Goal: Task Accomplishment & Management: Manage account settings

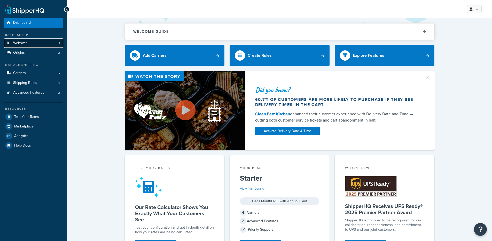
click at [34, 44] on link "Websites 1" at bounding box center [33, 43] width 59 height 10
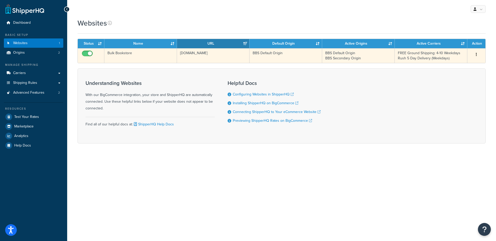
click at [144, 52] on td "Bulk Bookstore" at bounding box center [140, 55] width 73 height 15
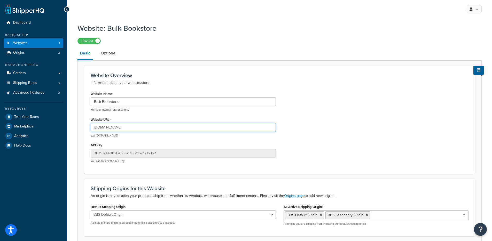
click at [109, 130] on input "bulkbookstore.com" at bounding box center [183, 127] width 185 height 9
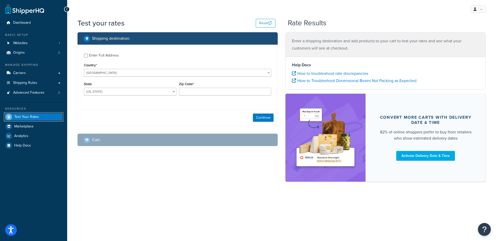
click at [33, 117] on span "Test Your Rates" at bounding box center [26, 117] width 25 height 4
checkbox input "true"
type input "96707"
select select "HI"
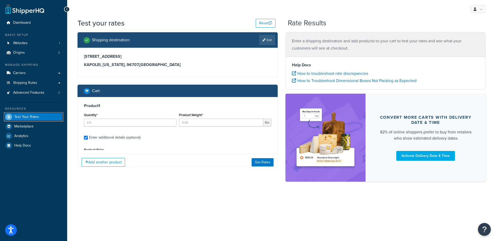
type input "100"
type input "1.47"
type input "10.61"
type input "1.3000"
type input "5.7000"
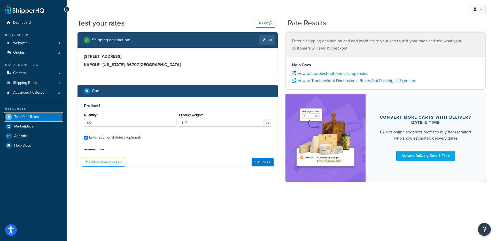
type input "8.2000"
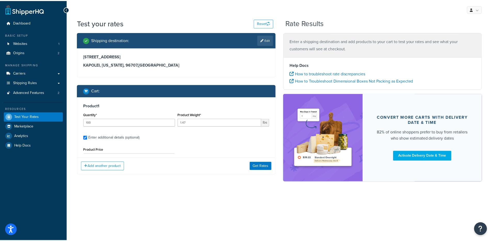
scroll to position [48, 0]
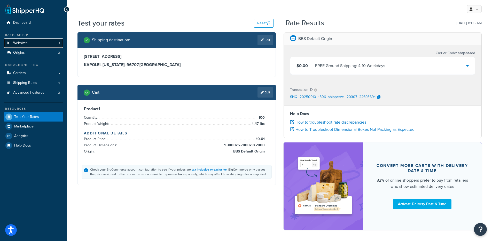
click at [37, 43] on link "Websites 1" at bounding box center [33, 43] width 59 height 10
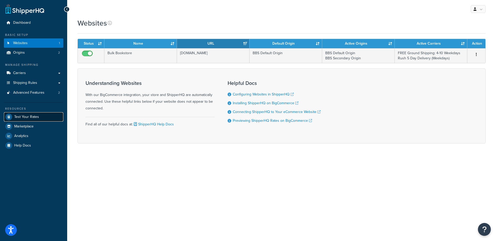
click at [37, 120] on link "Test Your Rates" at bounding box center [33, 116] width 59 height 9
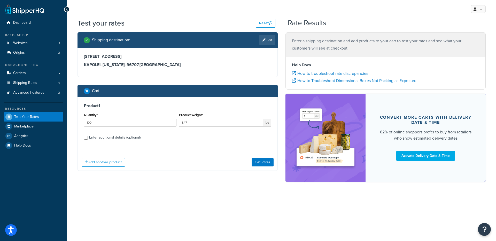
select select "HI"
checkbox input "true"
type input "100"
type input "1.47"
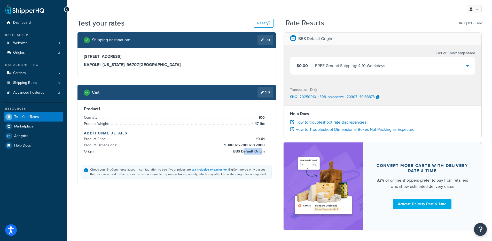
drag, startPoint x: 245, startPoint y: 152, endPoint x: 261, endPoint y: 152, distance: 16.5
click at [261, 152] on span "BBS Default Origin" at bounding box center [248, 151] width 33 height 6
click at [243, 145] on span "1.3000 x 5.7000 x 8.2000" at bounding box center [244, 145] width 42 height 6
click at [268, 146] on div "Product 1 Quantity: 100 Product Weight: 1.47 lbs Additional Details Product Pri…" at bounding box center [176, 130] width 185 height 48
click at [224, 146] on span "1.3000 x 5.7000 x 8.2000" at bounding box center [244, 145] width 42 height 6
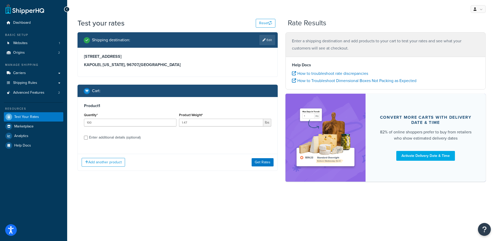
click at [122, 137] on div "Enter additional details (optional)" at bounding box center [114, 137] width 51 height 7
click at [88, 137] on input "Enter additional details (optional)" at bounding box center [86, 138] width 4 height 4
checkbox input "true"
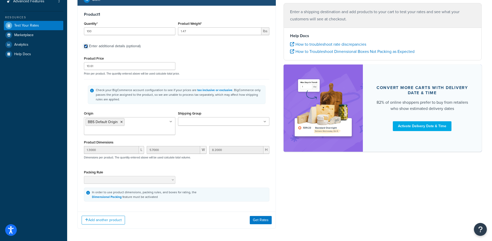
scroll to position [98, 0]
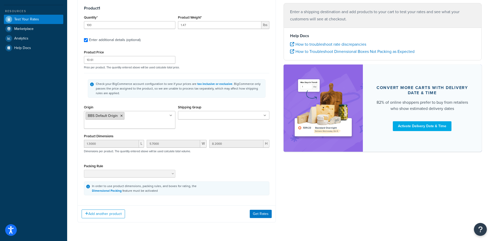
click at [121, 116] on icon at bounding box center [121, 115] width 2 height 3
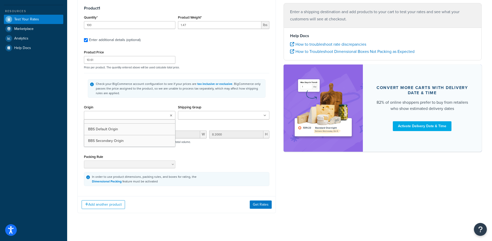
click at [227, 57] on div "Product Price 10.61 Price per product. The quantity entered above will be used …" at bounding box center [177, 59] width 188 height 20
click at [261, 202] on button "Get Rates" at bounding box center [261, 205] width 22 height 8
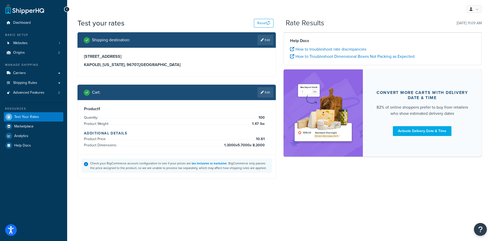
scroll to position [20, 0]
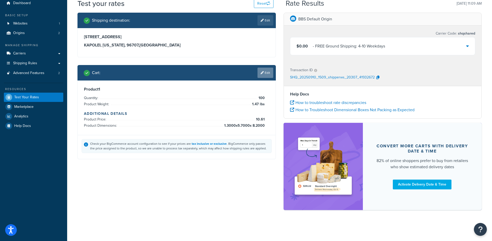
click at [263, 75] on link "Edit" at bounding box center [265, 73] width 16 height 10
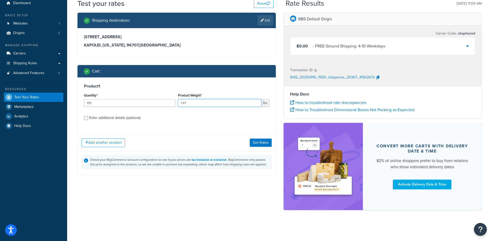
drag, startPoint x: 187, startPoint y: 104, endPoint x: 169, endPoint y: 103, distance: 17.3
click at [169, 103] on div "Quantity* 100 Product Weight* 1.47 lbs" at bounding box center [177, 101] width 188 height 19
type input "2.00"
click at [258, 140] on button "Get Rates" at bounding box center [261, 143] width 22 height 8
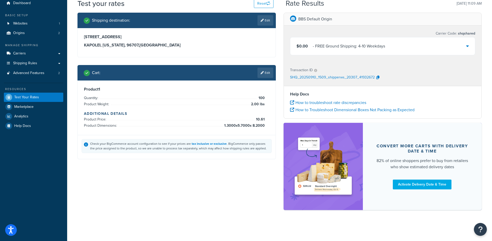
scroll to position [0, 0]
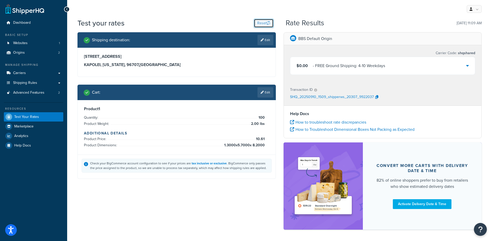
click at [266, 22] on button "Reset" at bounding box center [264, 23] width 20 height 9
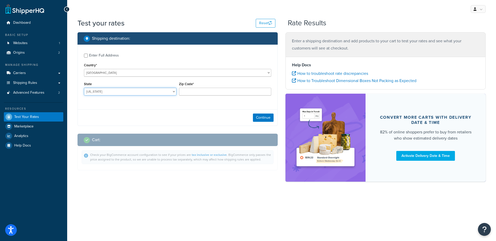
click at [108, 93] on select "Alabama Alaska American Samoa Arizona Arkansas Armed Forces Americas Armed Forc…" at bounding box center [130, 92] width 92 height 8
click at [84, 88] on select "Alabama Alaska American Samoa Arizona Arkansas Armed Forces Americas Armed Forc…" at bounding box center [130, 92] width 92 height 8
select select "HI"
type input "96707"
click at [262, 118] on button "Continue" at bounding box center [263, 118] width 21 height 8
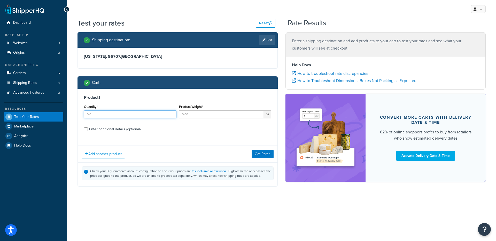
click at [114, 115] on input "Quantity*" at bounding box center [130, 114] width 92 height 8
type input "100"
type input "2"
click at [254, 153] on button "Get Rates" at bounding box center [262, 154] width 22 height 8
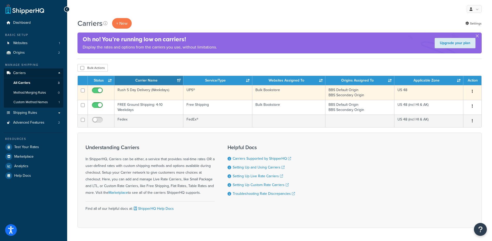
click at [145, 90] on td "Rush 5 Day Delivery (Weekdays)" at bounding box center [148, 92] width 69 height 15
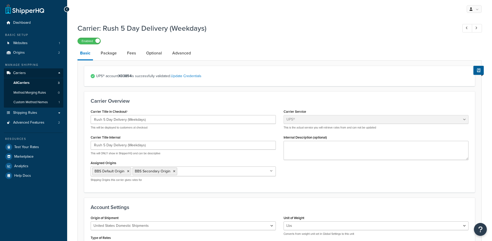
select select "ups"
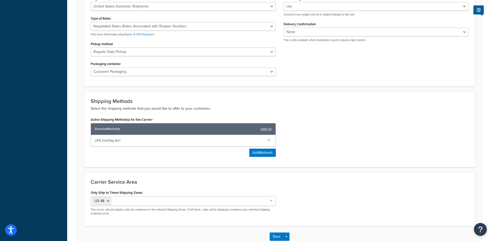
scroll to position [252, 0]
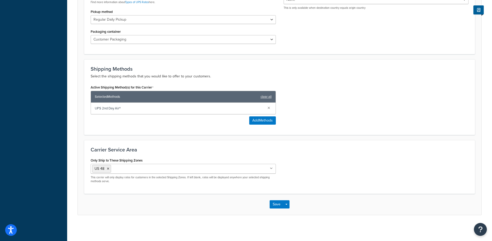
click at [193, 170] on ul "US 48" at bounding box center [183, 169] width 185 height 10
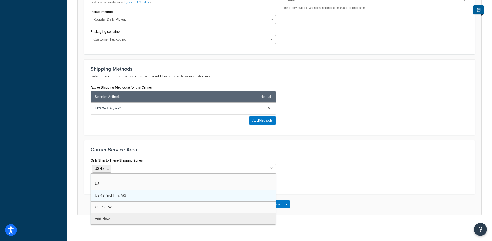
scroll to position [0, 0]
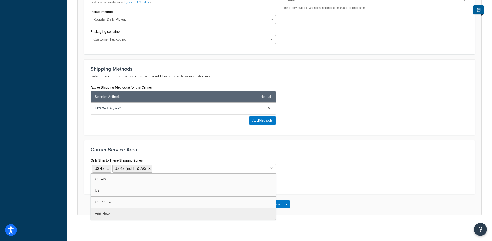
click at [306, 157] on div "Only Ship to These Shipping Zones US 48 US 48 (incl HI & AK) US APO US US POBox…" at bounding box center [279, 172] width 385 height 31
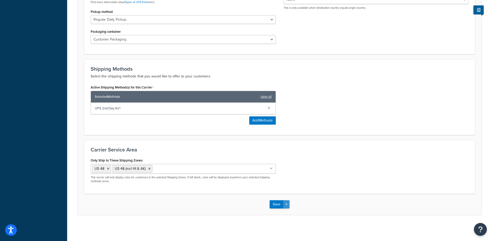
click at [288, 203] on button "Save Dropdown" at bounding box center [286, 204] width 6 height 8
click at [281, 213] on button "Save and Edit" at bounding box center [288, 214] width 38 height 11
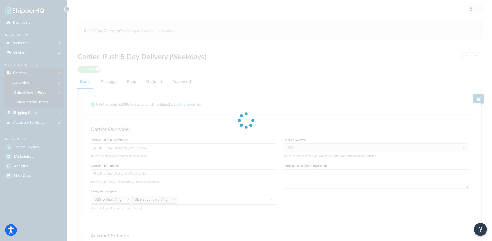
select select "ups"
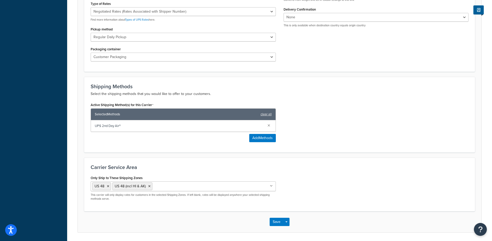
scroll to position [238, 0]
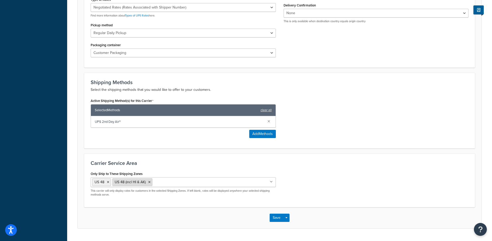
click at [149, 181] on icon at bounding box center [149, 182] width 2 height 3
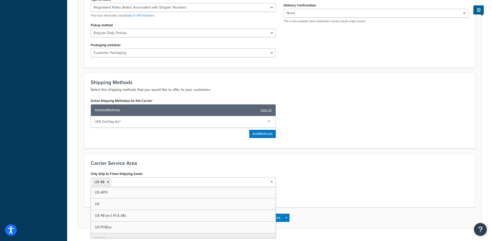
click at [311, 185] on div "Only Ship to These Shipping Zones US 48 US APO US US 48 (incl HI & AK) US POBox…" at bounding box center [279, 185] width 385 height 31
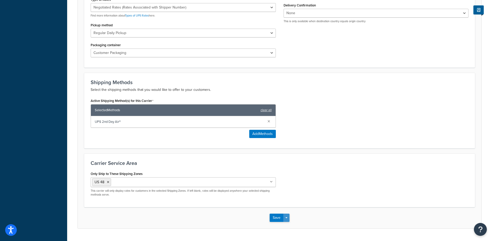
click at [288, 218] on button "Save Dropdown" at bounding box center [286, 218] width 6 height 8
click at [288, 225] on button "Save and Edit" at bounding box center [288, 227] width 38 height 11
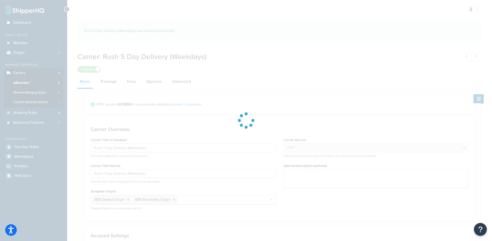
select select "ups"
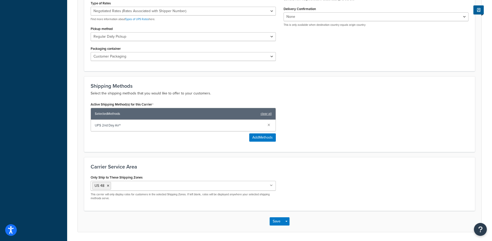
scroll to position [252, 0]
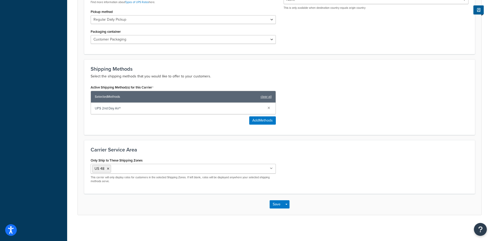
click at [156, 168] on ul "US 48" at bounding box center [183, 169] width 185 height 10
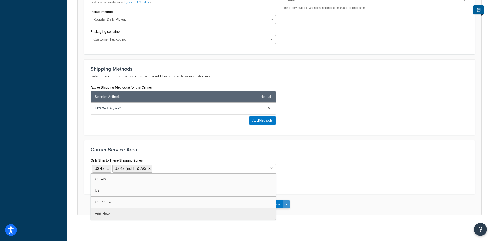
click at [285, 205] on button "Save Dropdown" at bounding box center [286, 204] width 6 height 8
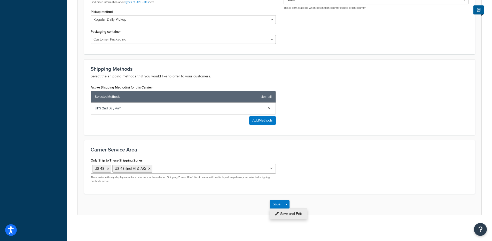
click at [287, 210] on button "Save and Edit" at bounding box center [288, 214] width 38 height 11
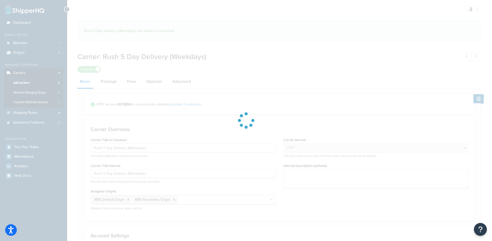
select select "ups"
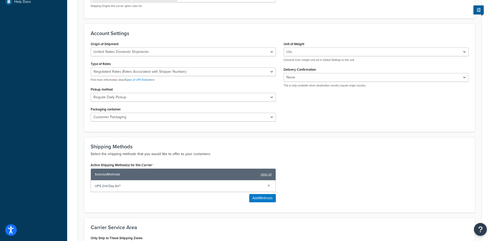
scroll to position [252, 0]
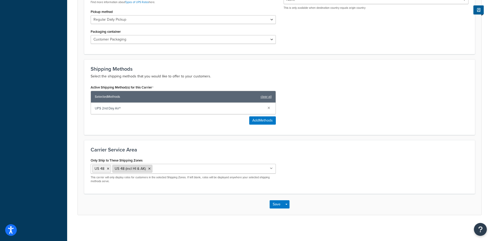
click at [148, 169] on icon at bounding box center [149, 168] width 2 height 3
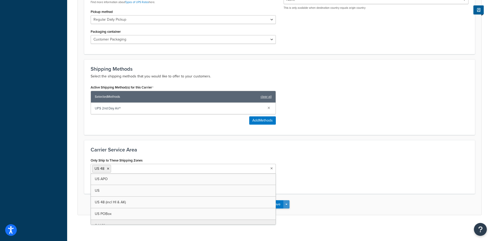
click at [287, 204] on span "button" at bounding box center [286, 204] width 2 height 1
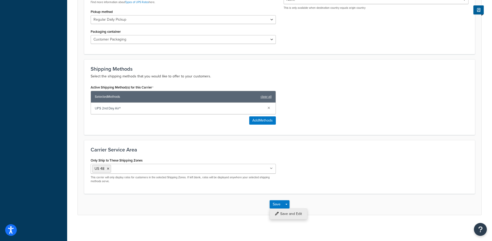
click at [287, 210] on button "Save and Edit" at bounding box center [288, 214] width 38 height 11
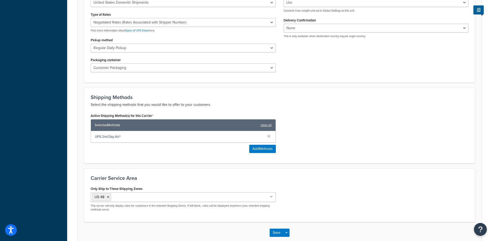
scroll to position [0, 0]
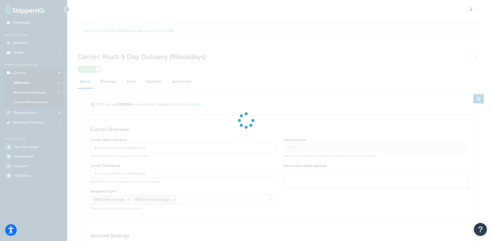
select select "ups"
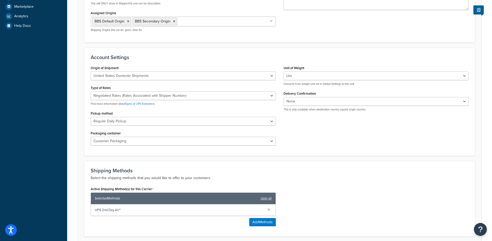
scroll to position [248, 0]
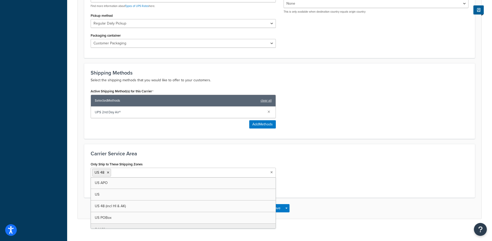
click at [137, 174] on input "Only Ship to These Shipping Zones" at bounding box center [135, 173] width 46 height 6
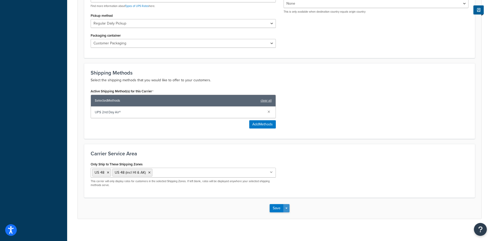
click at [285, 208] on span "button" at bounding box center [286, 208] width 2 height 1
click at [286, 216] on button "Save and Edit" at bounding box center [288, 217] width 38 height 11
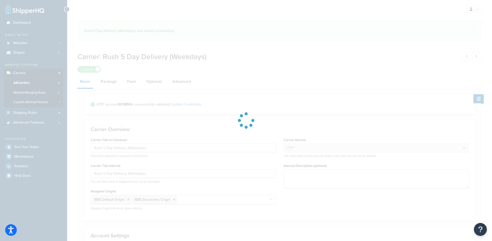
select select "ups"
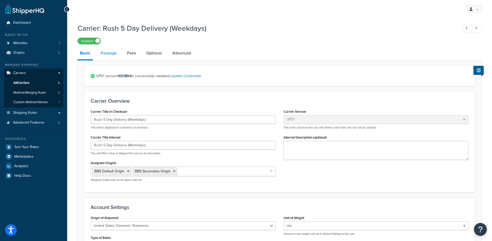
click at [106, 51] on link "Package" at bounding box center [108, 53] width 21 height 12
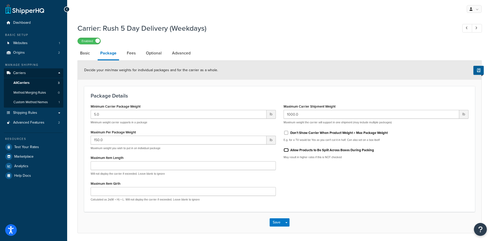
click at [287, 150] on input "Allow Products to Be Split Across Boxes During Packing" at bounding box center [285, 150] width 5 height 4
checkbox input "true"
click at [289, 222] on button "Save Dropdown" at bounding box center [286, 222] width 6 height 8
click at [288, 227] on button "Save and Edit" at bounding box center [288, 232] width 38 height 11
click at [286, 151] on input "Allow Products to Be Split Across Boxes During Packing" at bounding box center [285, 150] width 5 height 4
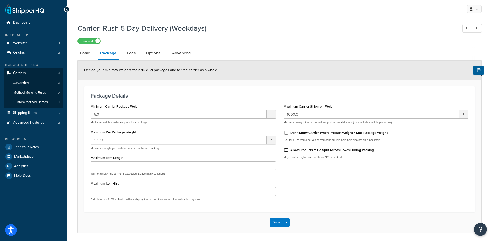
checkbox input "false"
click at [289, 221] on button "Save Dropdown" at bounding box center [286, 222] width 6 height 8
click at [288, 227] on button "Save and Edit" at bounding box center [288, 232] width 38 height 11
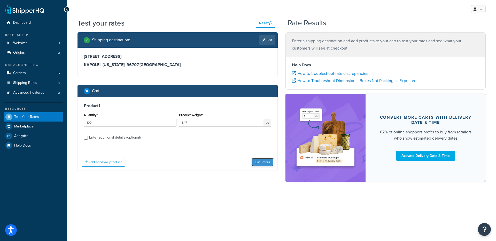
click at [260, 161] on button "Get Rates" at bounding box center [262, 162] width 22 height 8
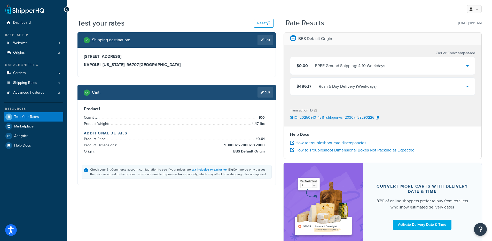
click at [362, 91] on div "$486.17 - Rush 5 Day Delivery (Weekdays)" at bounding box center [382, 87] width 185 height 18
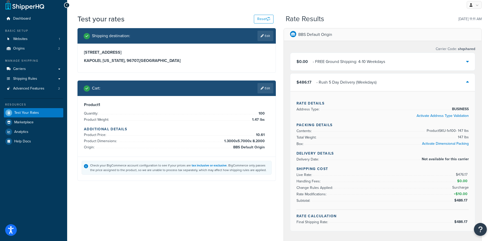
scroll to position [5, 0]
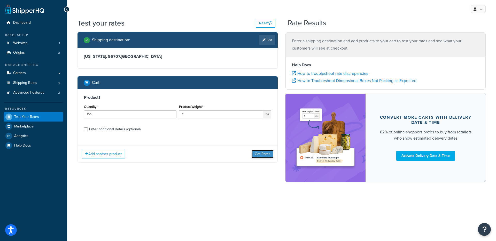
click at [265, 156] on button "Get Rates" at bounding box center [262, 154] width 22 height 8
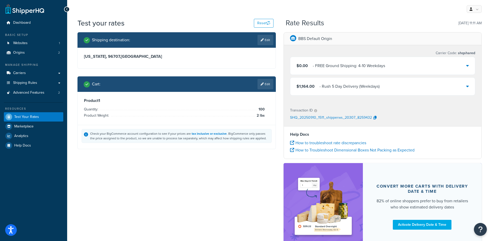
click at [345, 82] on div "$1,164.00 - Rush 5 Day Delivery (Weekdays)" at bounding box center [382, 87] width 185 height 18
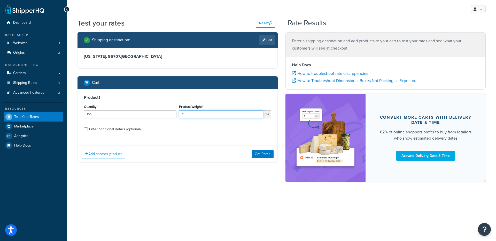
drag, startPoint x: 190, startPoint y: 115, endPoint x: 183, endPoint y: 116, distance: 7.3
click at [183, 116] on input "2" at bounding box center [221, 114] width 84 height 8
type input "1.5"
click at [265, 154] on button "Get Rates" at bounding box center [262, 154] width 22 height 8
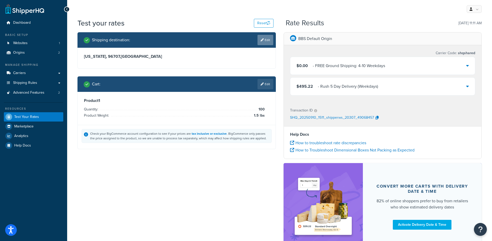
click at [266, 42] on link "Edit" at bounding box center [265, 40] width 16 height 10
select select "HI"
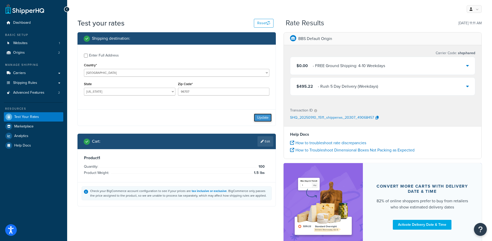
click at [256, 118] on button "Update" at bounding box center [263, 118] width 18 height 8
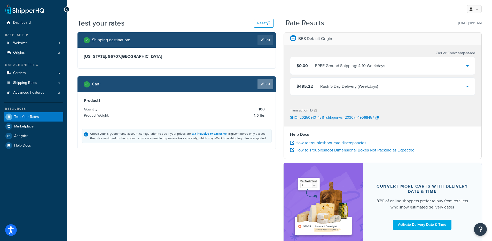
click at [269, 85] on link "Edit" at bounding box center [265, 84] width 16 height 10
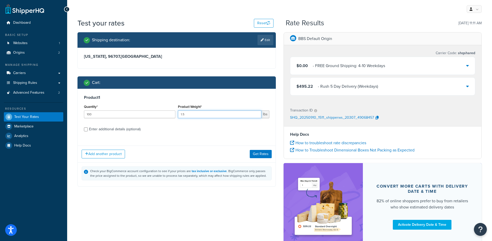
click at [192, 116] on input "1.5" at bounding box center [219, 114] width 83 height 8
type input "1.75"
click at [258, 154] on button "Get Rates" at bounding box center [261, 154] width 22 height 8
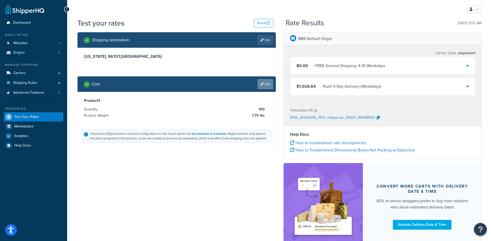
click at [264, 85] on link "Edit" at bounding box center [265, 84] width 16 height 10
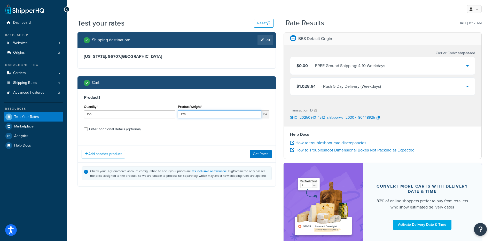
click at [201, 114] on input "1.75" at bounding box center [219, 114] width 83 height 8
click at [343, 90] on div "$1,028.64 - Rush 5 Day Delivery (Weekdays)" at bounding box center [382, 87] width 185 height 18
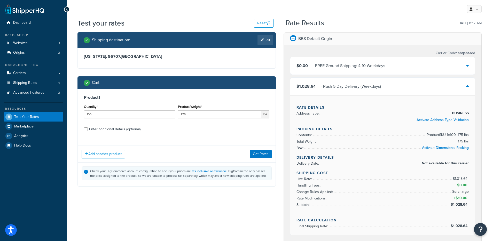
click at [343, 90] on div "$1,028.64 - Rush 5 Day Delivery (Weekdays)" at bounding box center [382, 87] width 185 height 18
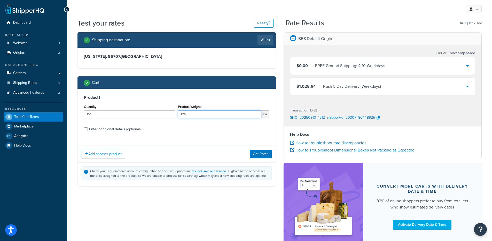
click at [197, 115] on input "1.75" at bounding box center [219, 114] width 83 height 8
type input "1.55"
click at [253, 154] on button "Get Rates" at bounding box center [261, 154] width 22 height 8
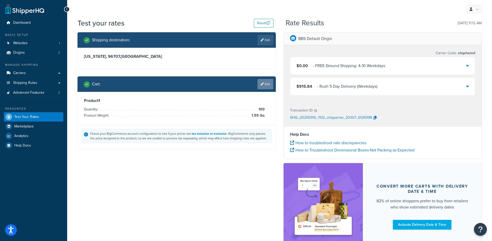
click at [264, 86] on link "Edit" at bounding box center [265, 84] width 16 height 10
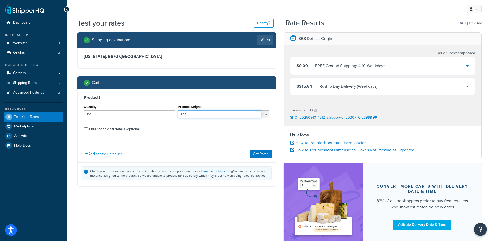
click at [200, 113] on input "1.55" at bounding box center [219, 114] width 83 height 8
type input "1.5"
click at [259, 154] on button "Get Rates" at bounding box center [261, 154] width 22 height 8
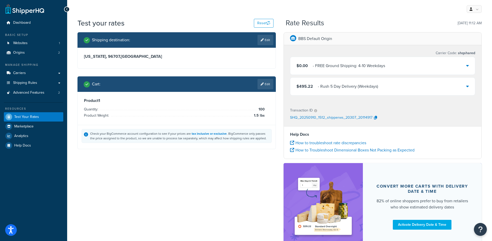
click at [322, 87] on div "- Rush 5 Day Delivery (Weekdays)" at bounding box center [348, 86] width 60 height 7
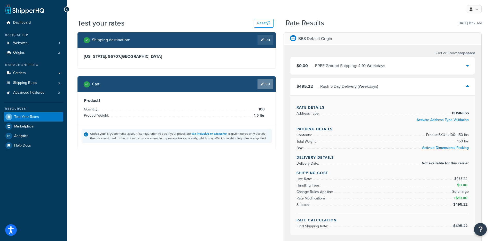
click at [264, 84] on link "Edit" at bounding box center [265, 84] width 16 height 10
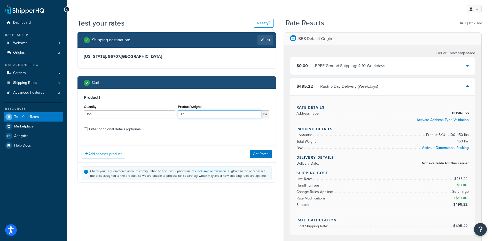
click at [207, 112] on input "1.5" at bounding box center [219, 114] width 83 height 8
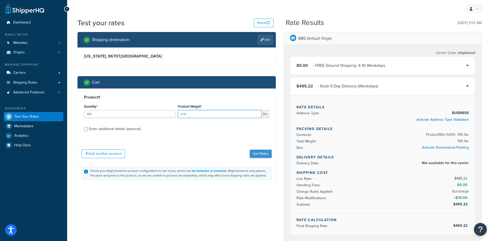
type input "2.51"
click at [259, 153] on button "Get Rates" at bounding box center [261, 154] width 22 height 8
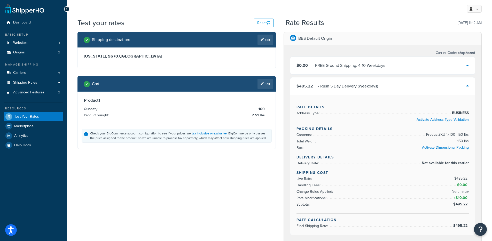
scroll to position [0, 0]
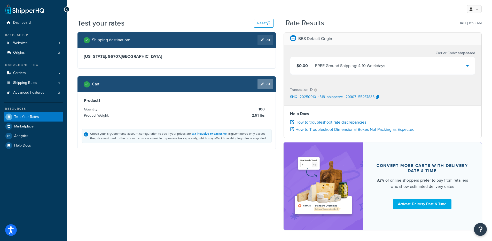
click at [263, 87] on link "Edit" at bounding box center [265, 84] width 16 height 10
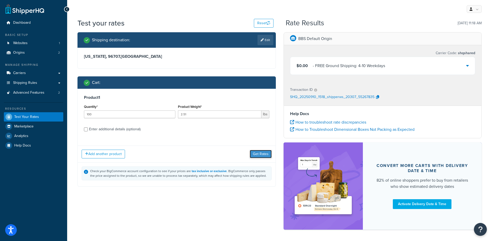
click at [260, 154] on button "Get Rates" at bounding box center [261, 154] width 22 height 8
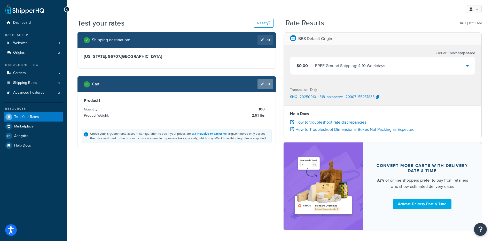
click at [269, 86] on link "Edit" at bounding box center [265, 84] width 16 height 10
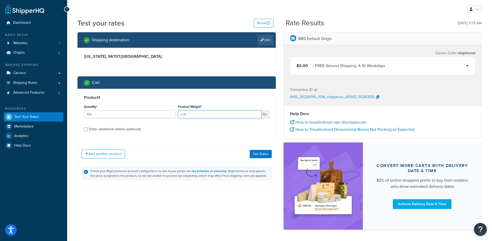
click at [195, 115] on input "2.51" at bounding box center [219, 114] width 83 height 8
type input "2"
click at [259, 157] on button "Get Rates" at bounding box center [261, 154] width 22 height 8
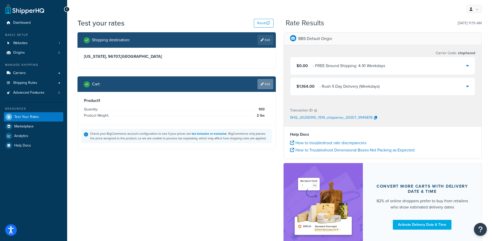
click at [264, 87] on link "Edit" at bounding box center [265, 84] width 16 height 10
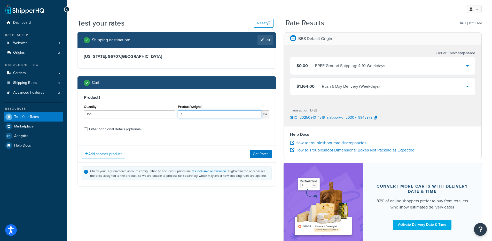
drag, startPoint x: 189, startPoint y: 115, endPoint x: 176, endPoint y: 114, distance: 13.5
click at [177, 114] on div "Product Weight* 2 lbs" at bounding box center [224, 112] width 94 height 19
type input "1.51"
click at [253, 153] on button "Get Rates" at bounding box center [261, 154] width 22 height 8
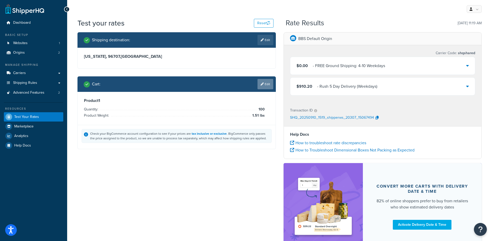
click at [269, 83] on link "Edit" at bounding box center [265, 84] width 16 height 10
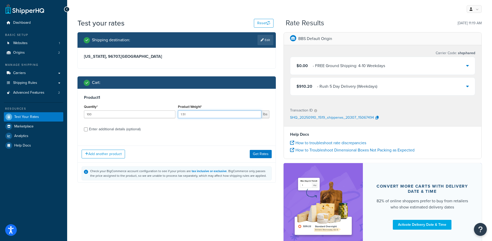
click at [197, 117] on input "1.51" at bounding box center [219, 114] width 83 height 8
type input "1.5"
click at [256, 155] on button "Get Rates" at bounding box center [261, 154] width 22 height 8
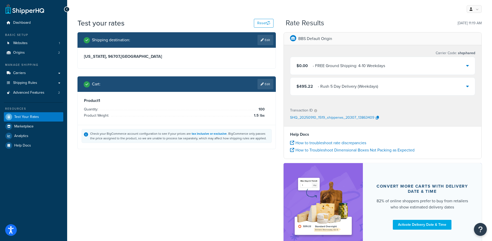
click at [346, 82] on div "$495.22 - Rush 5 Day Delivery (Weekdays)" at bounding box center [382, 87] width 185 height 18
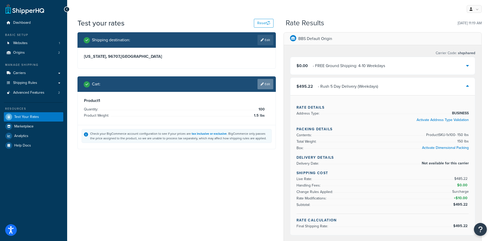
click at [266, 84] on link "Edit" at bounding box center [265, 84] width 16 height 10
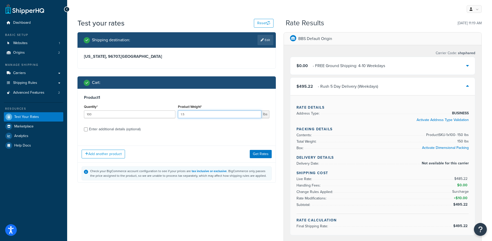
click at [210, 117] on input "1.5" at bounding box center [219, 114] width 83 height 8
type input "1.51"
click at [258, 153] on button "Get Rates" at bounding box center [261, 154] width 22 height 8
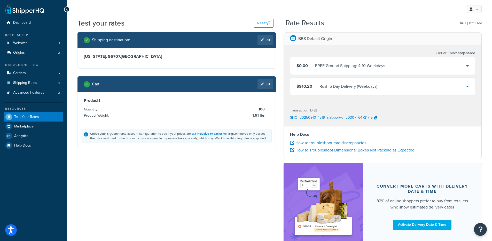
click at [343, 91] on div "$910.20 - Rush 5 Day Delivery (Weekdays)" at bounding box center [382, 87] width 185 height 18
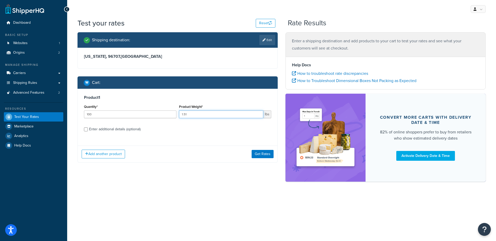
click at [196, 115] on input "1.51" at bounding box center [221, 114] width 84 height 8
type input "1.55"
click at [257, 152] on button "Get Rates" at bounding box center [262, 154] width 22 height 8
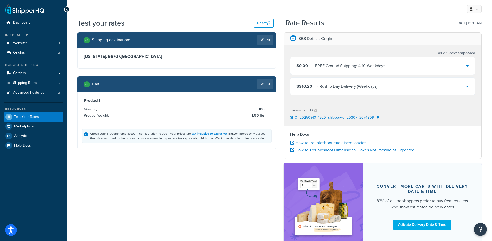
click at [373, 82] on div "$910.20 - Rush 5 Day Delivery (Weekdays)" at bounding box center [382, 87] width 185 height 18
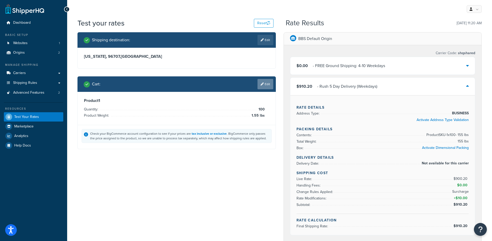
click at [266, 84] on link "Edit" at bounding box center [265, 84] width 16 height 10
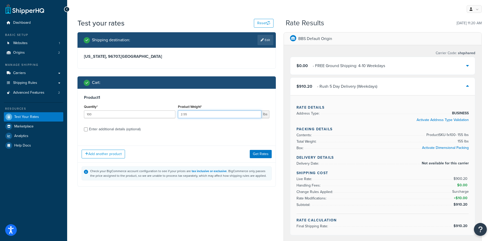
type input "2.55"
click at [256, 114] on input "2.55" at bounding box center [219, 114] width 83 height 8
click at [260, 152] on button "Get Rates" at bounding box center [261, 154] width 22 height 8
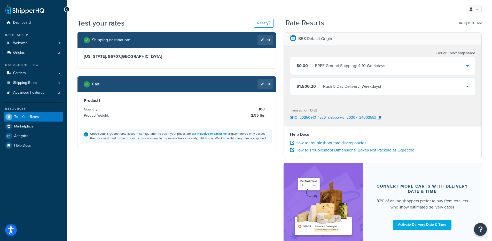
click at [343, 88] on div "- Rush 5 Day Delivery (Weekdays)" at bounding box center [351, 86] width 60 height 7
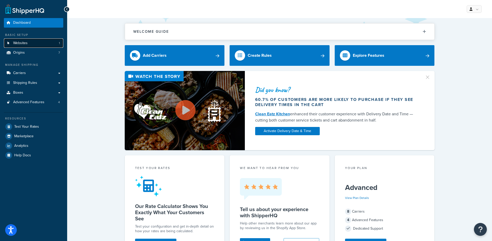
click at [42, 45] on link "Websites 1" at bounding box center [33, 43] width 59 height 10
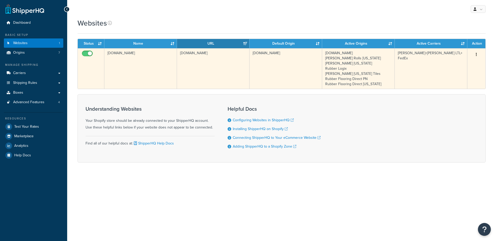
click at [163, 70] on td "livingfitstore123.myshopify.com" at bounding box center [140, 68] width 73 height 41
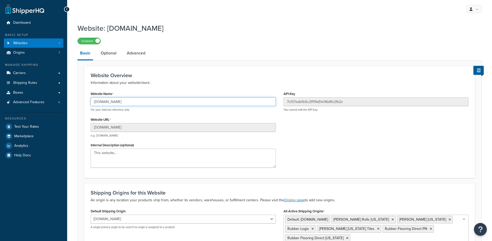
click at [124, 99] on input "[DOMAIN_NAME]" at bounding box center [183, 101] width 185 height 9
click at [306, 104] on input "7cf37edb1b5c2f119a51e96dffc2fb2c" at bounding box center [375, 101] width 185 height 9
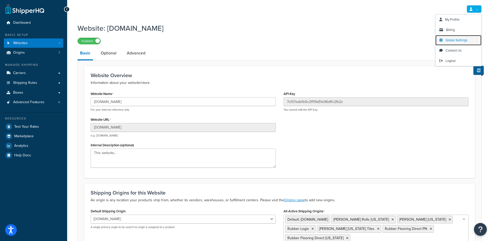
click at [455, 41] on span "Global Settings" at bounding box center [456, 40] width 22 height 5
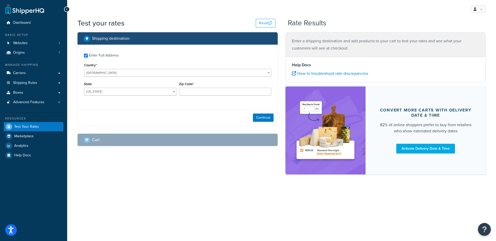
checkbox input "true"
type input "75201"
select select "TX"
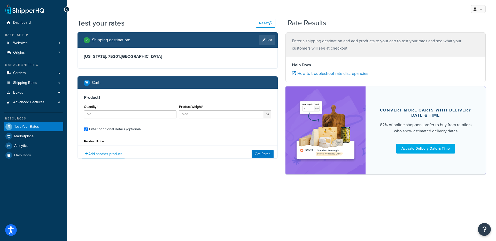
type input "66"
type input "666"
type input "24"
type input ".2"
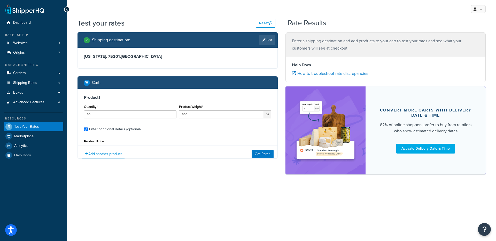
select select "87013"
select select "60"
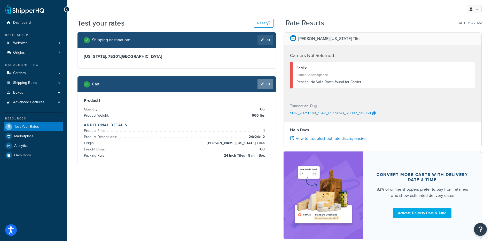
click at [269, 85] on link "Edit" at bounding box center [265, 84] width 16 height 10
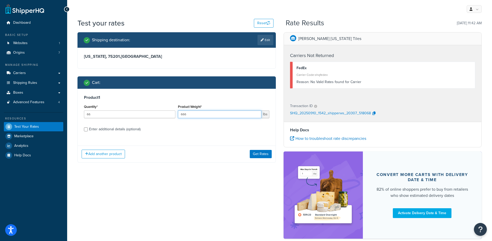
click at [192, 113] on input "666" at bounding box center [219, 114] width 83 height 8
type input "66"
click at [254, 153] on button "Get Rates" at bounding box center [261, 154] width 22 height 8
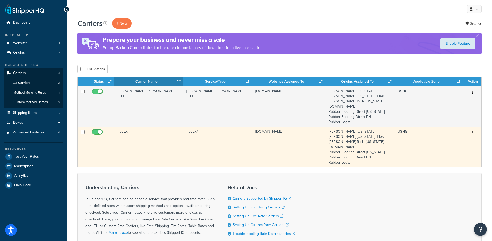
click at [161, 143] on td "FedEx" at bounding box center [148, 147] width 69 height 41
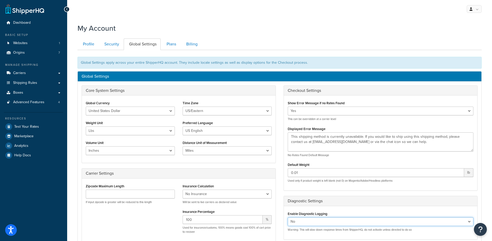
click at [297, 224] on select "Yes No" at bounding box center [381, 221] width 186 height 9
select select "true"
click at [288, 217] on select "Yes No" at bounding box center [381, 221] width 186 height 9
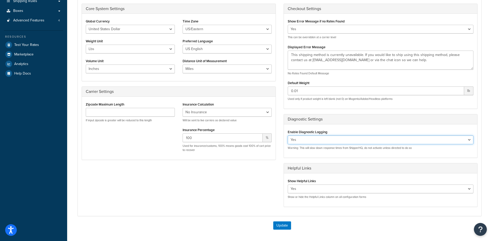
scroll to position [83, 0]
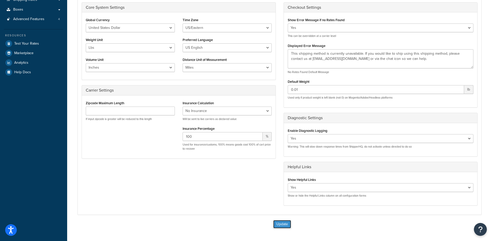
click at [281, 221] on button "Update" at bounding box center [282, 224] width 18 height 8
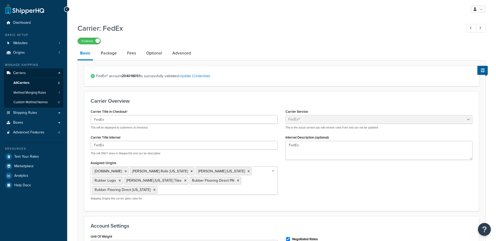
select select "fedEx"
select select "REGULAR_PICKUP"
select select "YOUR_PACKAGING"
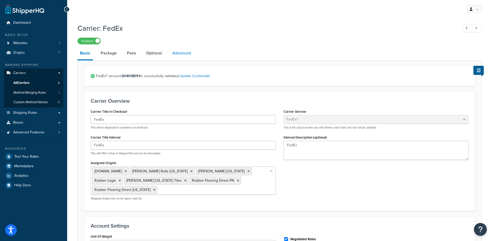
click at [181, 55] on link "Advanced" at bounding box center [182, 53] width 24 height 12
select select "false"
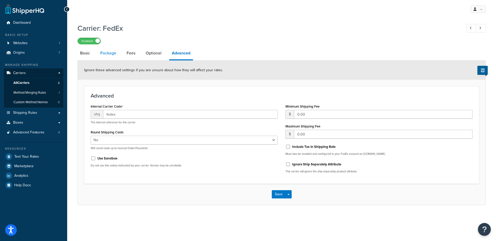
click at [112, 52] on link "Package" at bounding box center [108, 53] width 21 height 12
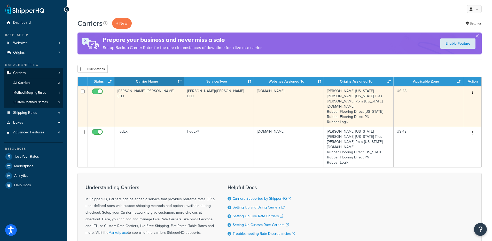
click at [149, 108] on td "[PERSON_NAME]+[PERSON_NAME] LTL+" at bounding box center [149, 106] width 70 height 41
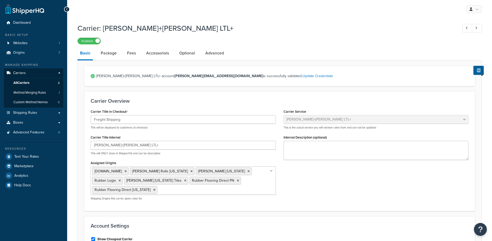
select select "reTransFreight"
click at [225, 52] on link "Advanced" at bounding box center [215, 53] width 24 height 12
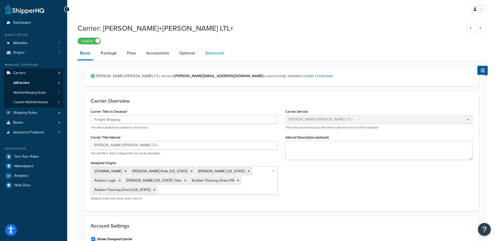
select select "false"
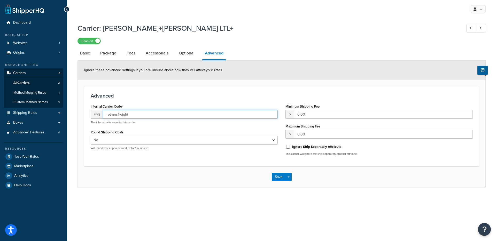
click at [111, 118] on input "retransfreight" at bounding box center [190, 114] width 174 height 9
click at [86, 53] on link "Basic" at bounding box center [84, 53] width 15 height 12
select select "reTransFreight"
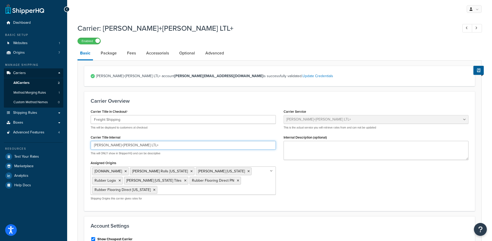
click at [110, 145] on input "[PERSON_NAME]+[PERSON_NAME] LTL+" at bounding box center [183, 145] width 185 height 9
click at [109, 57] on link "Package" at bounding box center [108, 53] width 21 height 12
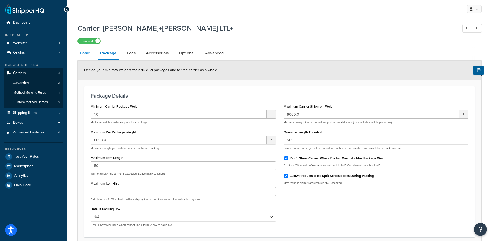
click at [90, 55] on link "Basic" at bounding box center [84, 53] width 15 height 12
select select "reTransFreight"
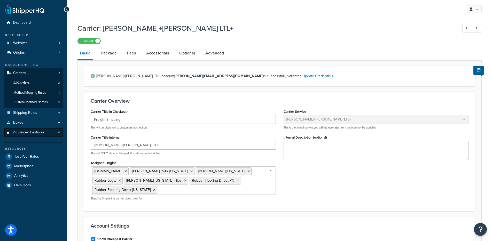
click at [49, 131] on link "Advanced Features 4" at bounding box center [33, 133] width 59 height 10
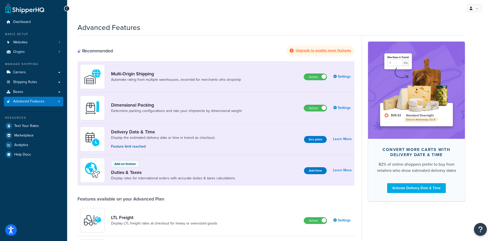
scroll to position [1, 0]
click at [342, 111] on link "Settings" at bounding box center [342, 107] width 19 height 7
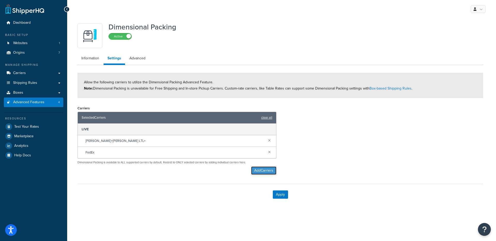
click at [259, 173] on button "Add Carriers" at bounding box center [263, 170] width 25 height 8
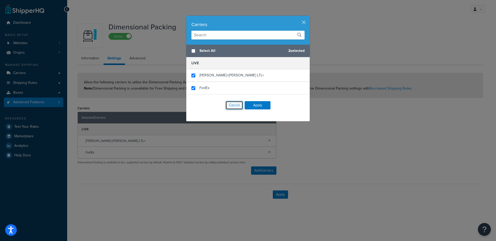
click at [235, 105] on button "Cancel" at bounding box center [234, 105] width 18 height 9
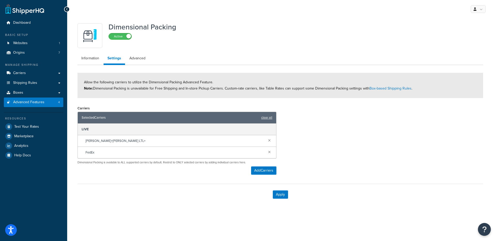
click at [149, 61] on li "Advanced" at bounding box center [137, 58] width 24 height 10
click at [142, 59] on link "Advanced" at bounding box center [137, 58] width 24 height 10
select select "false"
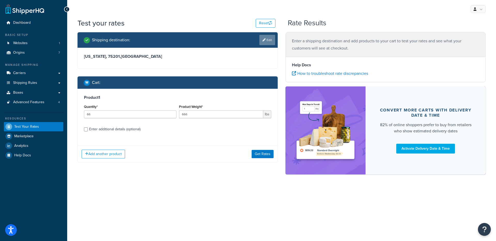
click at [265, 43] on link "Edit" at bounding box center [267, 40] width 16 height 10
select select "TX"
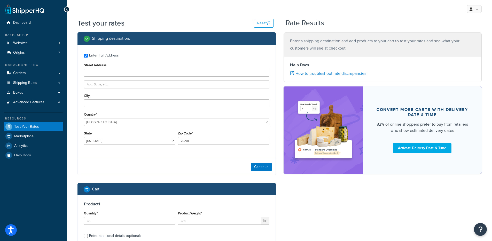
click at [102, 57] on div "Enter Full Address" at bounding box center [104, 55] width 30 height 7
click at [88, 57] on input "Enter Full Address" at bounding box center [86, 56] width 4 height 4
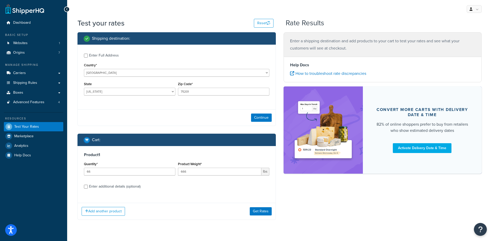
click at [98, 55] on div "Enter Full Address" at bounding box center [104, 55] width 30 height 7
click at [88, 55] on input "Enter Full Address" at bounding box center [86, 56] width 4 height 4
checkbox input "true"
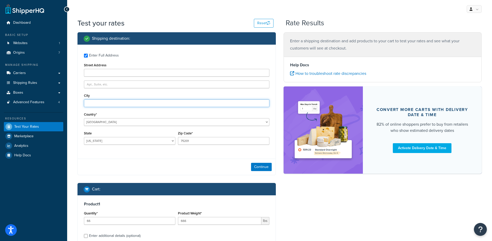
click at [93, 102] on input "City" at bounding box center [176, 103] width 185 height 8
type input "a"
type input "Austin"
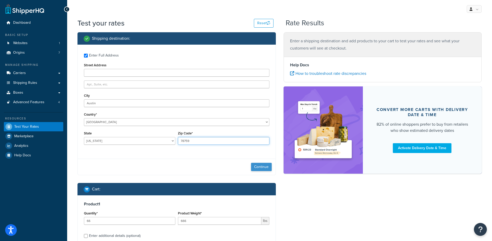
type input "78759"
click at [263, 167] on button "Continue" at bounding box center [261, 167] width 21 height 8
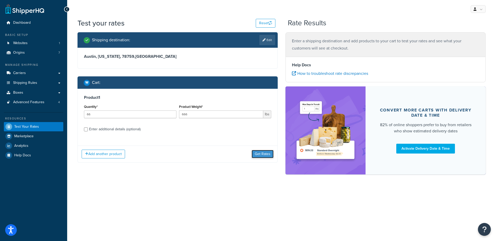
click at [270, 154] on button "Get Rates" at bounding box center [262, 154] width 22 height 8
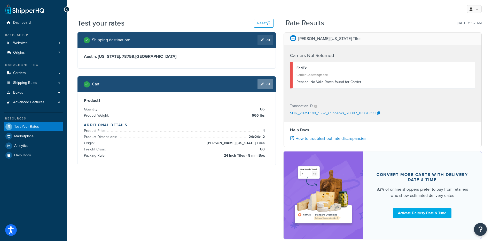
click at [267, 83] on link "Edit" at bounding box center [265, 84] width 16 height 10
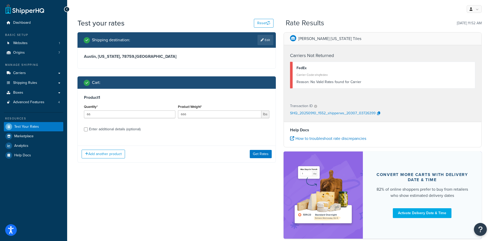
click at [121, 132] on div "Enter additional details (optional)" at bounding box center [114, 129] width 51 height 7
click at [88, 131] on input "Enter additional details (optional)" at bounding box center [86, 130] width 4 height 4
checkbox input "true"
select select "87013"
select select "60"
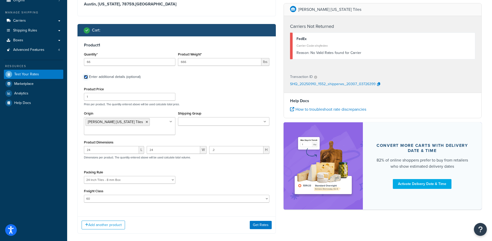
scroll to position [70, 0]
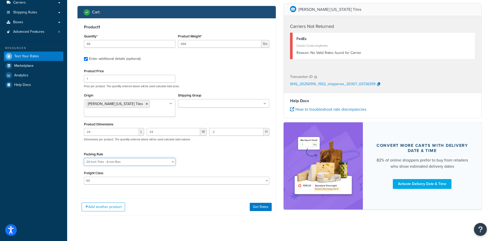
click at [127, 158] on select "18 inch Single Tiles 18 inch Tiles - Set of 6 24 Inch Tiles - 12 mm Box 24 Inch…" at bounding box center [129, 162] width 91 height 8
select select
click at [84, 158] on select "18 inch Single Tiles 18 inch Tiles - Set of 6 24 Inch Tiles - 12 mm Box 24 Inch…" at bounding box center [129, 162] width 91 height 8
click at [258, 203] on button "Get Rates" at bounding box center [261, 207] width 22 height 8
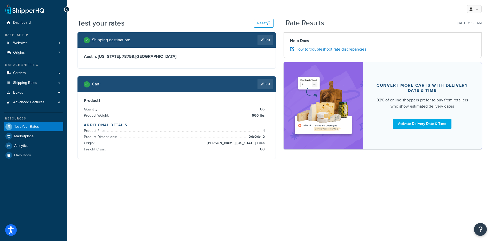
scroll to position [0, 0]
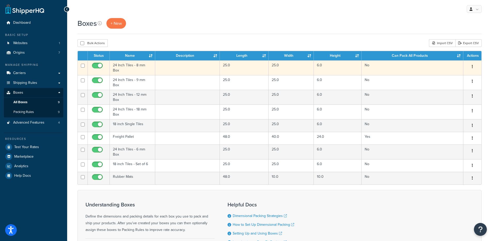
click at [141, 65] on td "24 Inch Tiles - 8 mm Box" at bounding box center [132, 67] width 45 height 15
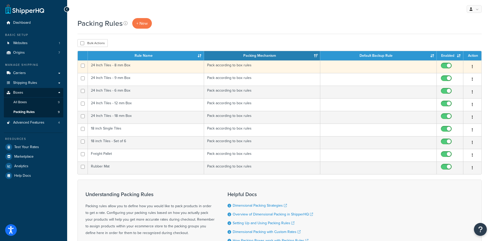
click at [154, 63] on td "24 Inch Tiles - 8 mm Box" at bounding box center [146, 66] width 116 height 13
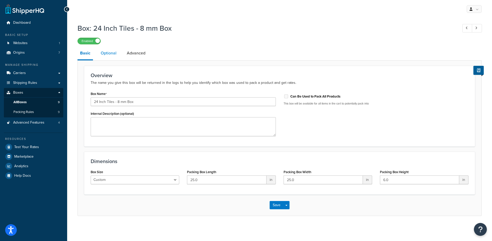
click at [112, 58] on link "Optional" at bounding box center [108, 53] width 21 height 12
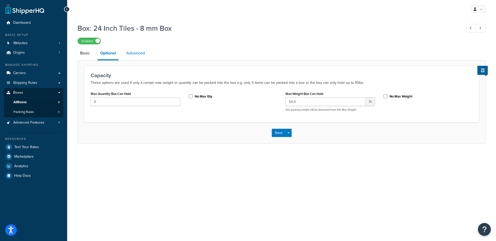
click at [139, 56] on link "Advanced" at bounding box center [136, 53] width 24 height 12
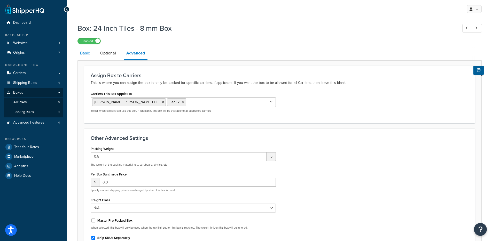
click at [87, 55] on link "Basic" at bounding box center [84, 53] width 15 height 12
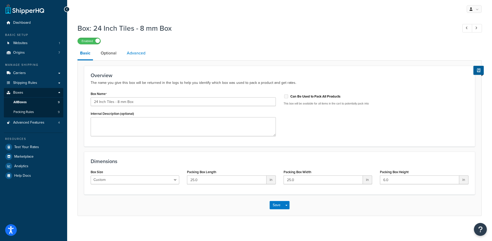
click at [134, 53] on link "Advanced" at bounding box center [136, 53] width 24 height 12
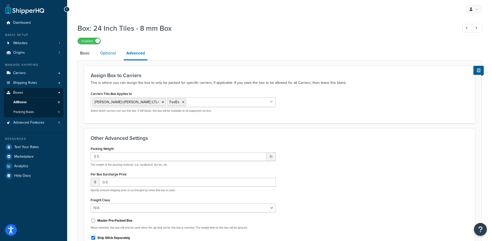
click at [108, 55] on link "Optional" at bounding box center [108, 53] width 21 height 12
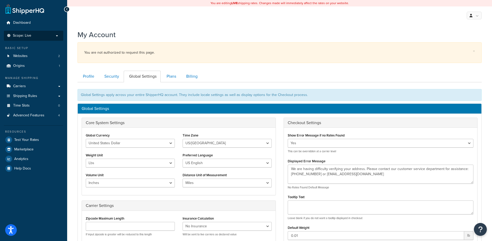
click at [47, 38] on li "Scope: Live Development Integration Test Manage Scopes" at bounding box center [33, 36] width 59 height 10
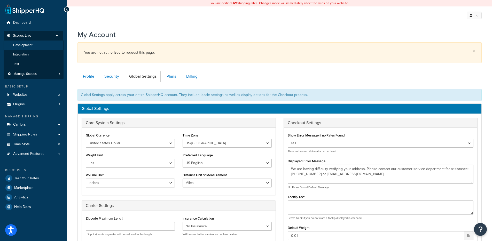
click at [38, 44] on li "Development" at bounding box center [34, 46] width 60 height 10
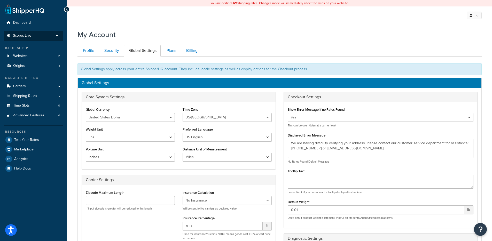
click at [41, 36] on p "Scope: Live" at bounding box center [33, 36] width 55 height 4
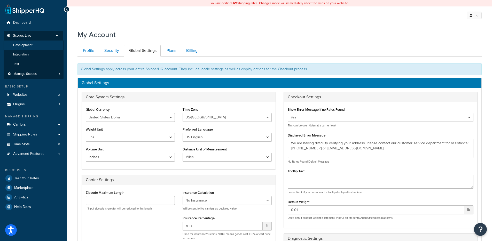
click at [36, 46] on li "Development" at bounding box center [34, 46] width 60 height 10
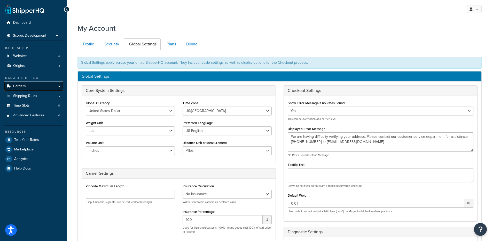
click at [31, 86] on link "Carriers" at bounding box center [33, 87] width 59 height 10
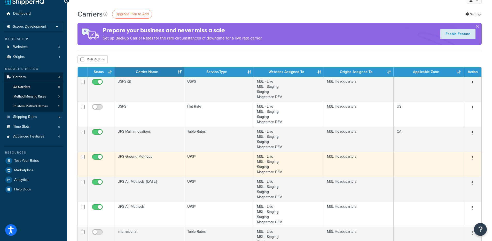
scroll to position [14, 0]
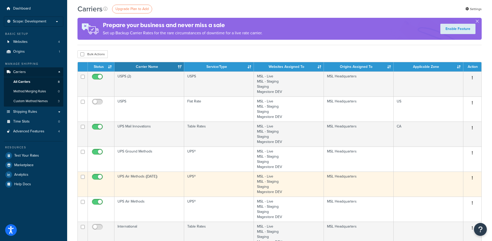
click at [151, 181] on td "UPS Air Methods ([DATE])" at bounding box center [149, 184] width 70 height 25
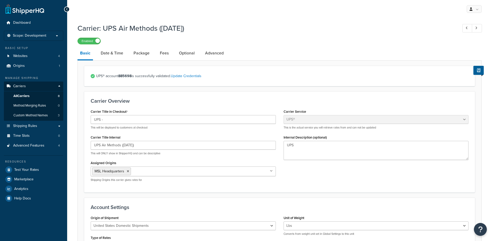
select select "ups"
click at [114, 55] on link "Date & Time" at bounding box center [112, 53] width 28 height 12
select select "yMd"
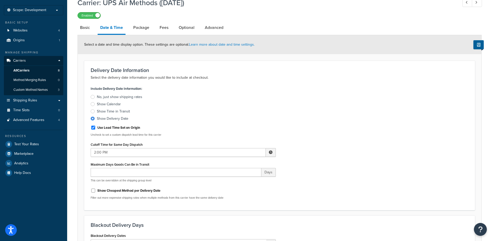
scroll to position [25, 0]
click at [86, 31] on link "Basic" at bounding box center [84, 28] width 15 height 12
select select "ups"
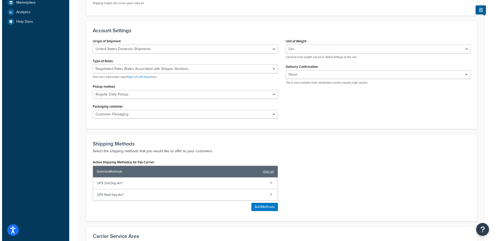
scroll to position [205, 0]
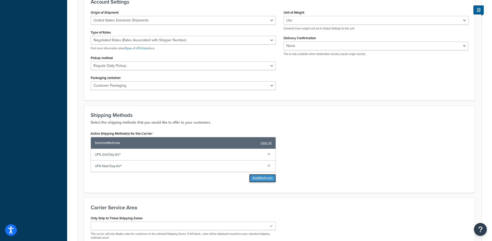
click at [262, 181] on button "Add Methods" at bounding box center [262, 178] width 27 height 8
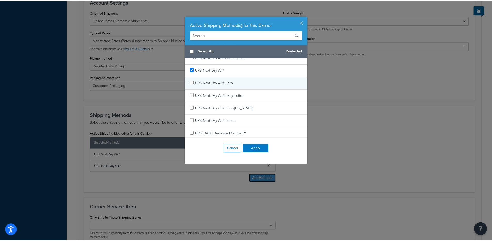
scroll to position [92, 0]
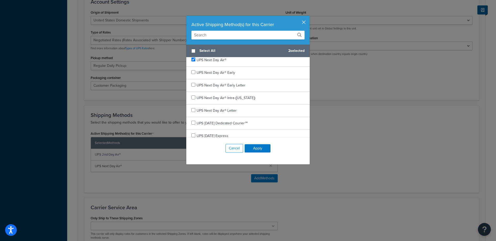
click at [308, 17] on button "button" at bounding box center [308, 16] width 1 height 1
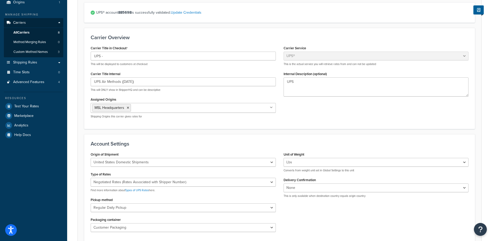
scroll to position [0, 0]
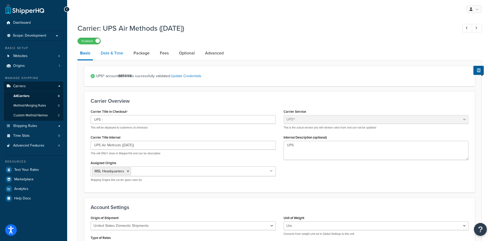
click at [116, 54] on link "Date & Time" at bounding box center [112, 53] width 28 height 12
select select "yMd"
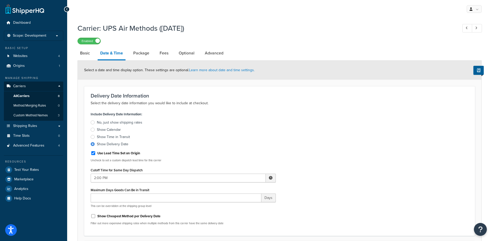
drag, startPoint x: 104, startPoint y: 28, endPoint x: 195, endPoint y: 29, distance: 90.9
click at [195, 29] on h1 "Carrier: UPS Air Methods (Saturday)" at bounding box center [264, 28] width 375 height 10
click at [91, 58] on link "Basic" at bounding box center [84, 53] width 15 height 12
select select "ups"
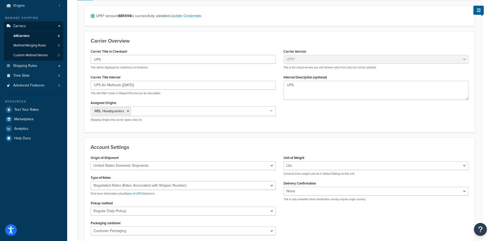
scroll to position [23, 0]
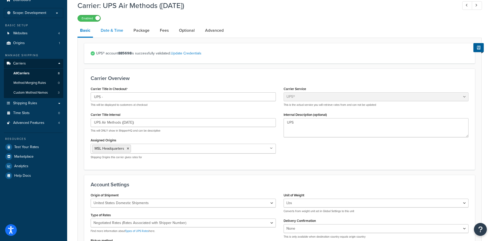
click at [109, 31] on link "Date & Time" at bounding box center [112, 30] width 28 height 12
select select "yMd"
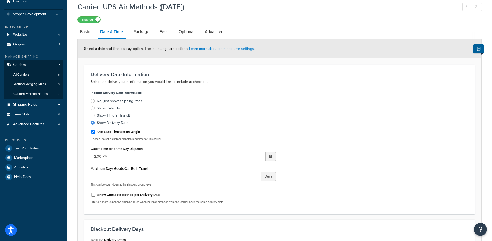
scroll to position [173, 0]
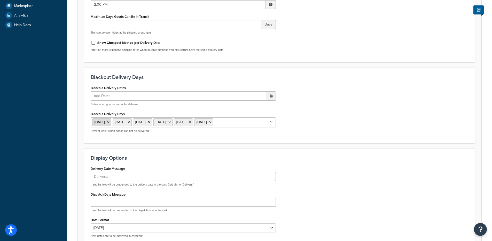
click at [109, 122] on icon at bounding box center [108, 122] width 2 height 3
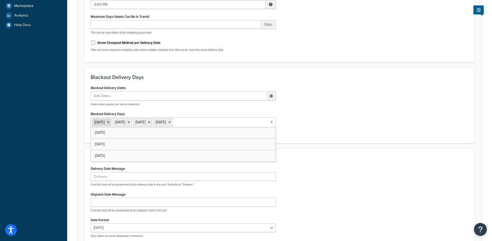
click at [109, 122] on icon at bounding box center [108, 122] width 2 height 3
click at [108, 122] on icon at bounding box center [108, 122] width 2 height 3
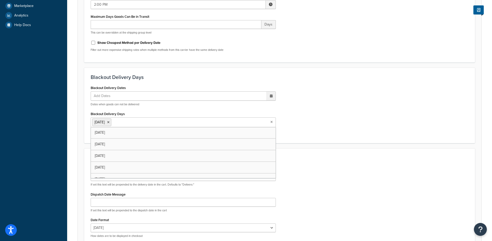
click at [345, 134] on div "Blackout Delivery Dates Add Dates ‹ September 2025 › Su Mo Tu We Th Fr Sa 31 1 …" at bounding box center [279, 110] width 385 height 53
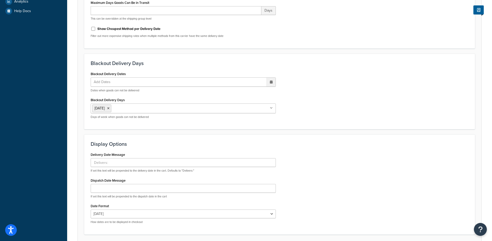
scroll to position [228, 0]
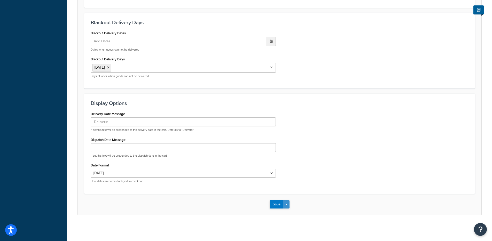
click at [286, 206] on div "Save Save Dropdown Save and Edit" at bounding box center [279, 204] width 403 height 21
click at [287, 205] on button "Save Dropdown" at bounding box center [286, 204] width 6 height 8
click at [285, 212] on button "Save and Edit" at bounding box center [288, 214] width 38 height 11
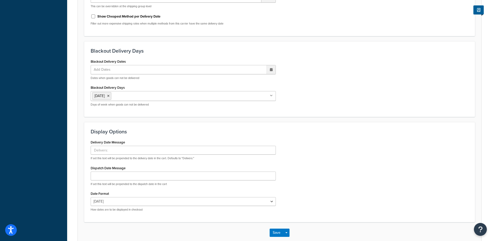
scroll to position [0, 0]
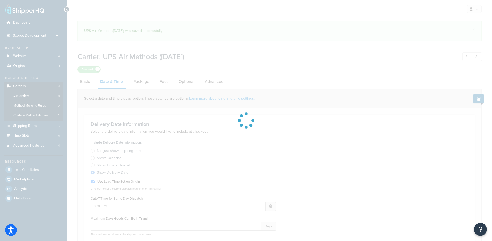
select select "yMd"
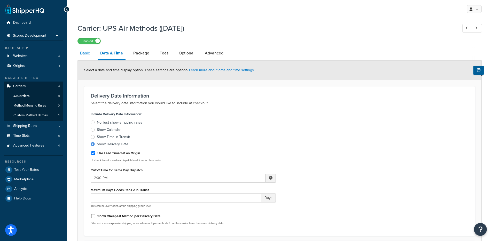
click at [83, 55] on link "Basic" at bounding box center [84, 53] width 15 height 12
select select "ups"
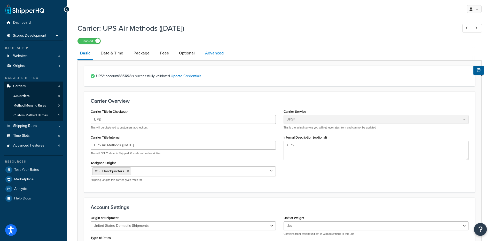
click at [212, 57] on link "Advanced" at bounding box center [214, 53] width 24 height 12
select select "false"
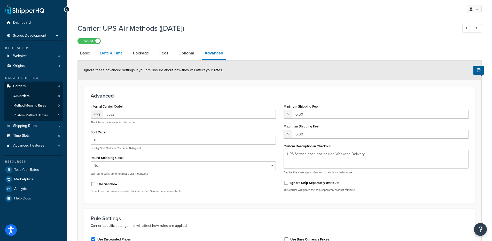
click at [114, 52] on link "Date & Time" at bounding box center [112, 53] width 28 height 12
select select "yMd"
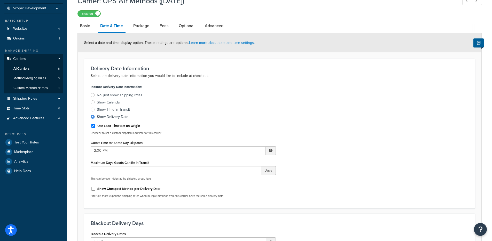
scroll to position [33, 0]
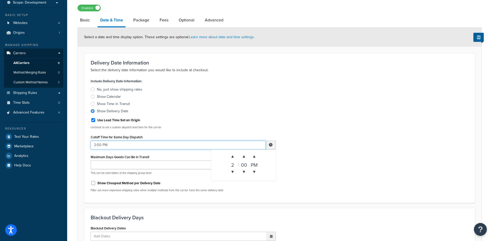
click at [95, 145] on input "2:00 PM" at bounding box center [178, 145] width 175 height 9
click at [254, 170] on span "▼" at bounding box center [254, 172] width 10 height 10
type input "9:00 AM"
click at [301, 159] on div "Include Delivery Date Information: No, just show shipping rates Show Calendar S…" at bounding box center [279, 136] width 385 height 119
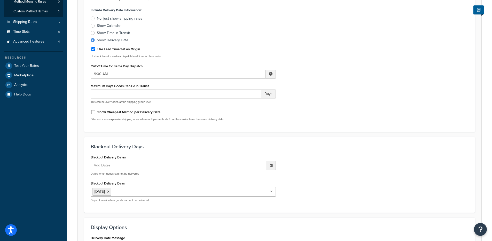
scroll to position [228, 0]
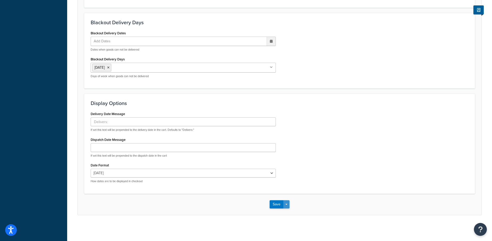
click at [288, 203] on button "Save Dropdown" at bounding box center [286, 204] width 6 height 8
click at [287, 214] on button "Save and Edit" at bounding box center [288, 214] width 38 height 11
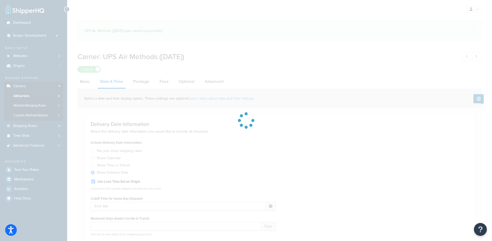
select select "yMd"
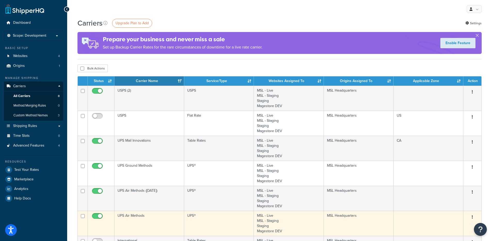
click at [473, 217] on button "button" at bounding box center [471, 217] width 7 height 8
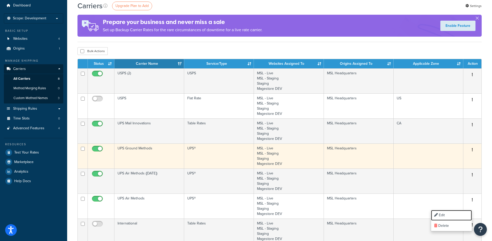
scroll to position [37, 0]
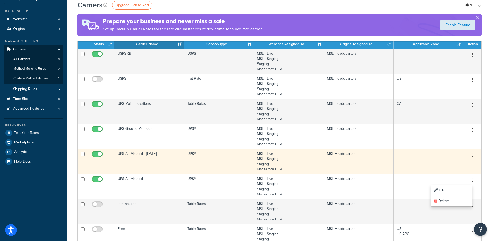
click at [154, 163] on td "UPS Air Methods ([DATE])" at bounding box center [149, 161] width 70 height 25
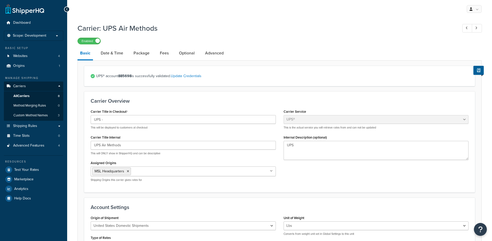
select select "ups"
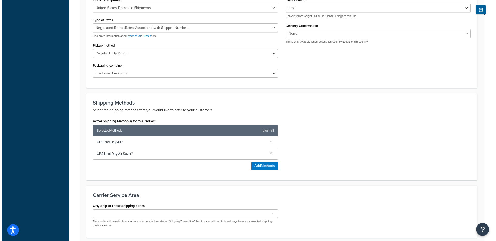
scroll to position [256, 0]
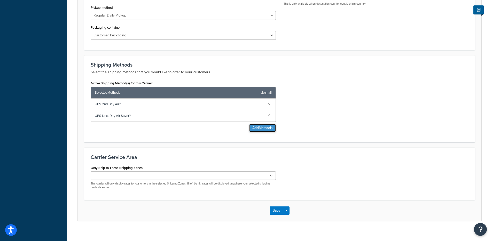
click at [260, 129] on button "Add Methods" at bounding box center [262, 128] width 27 height 8
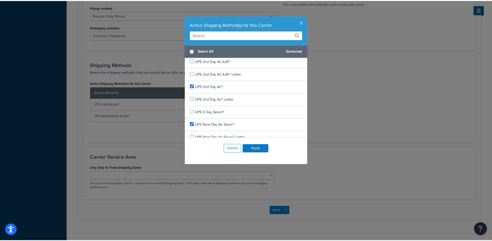
scroll to position [2, 0]
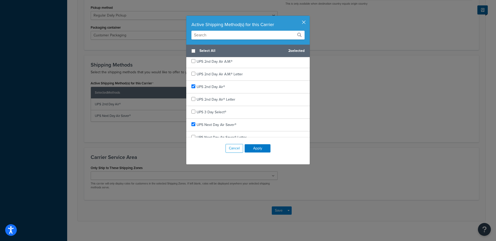
click at [308, 17] on button "button" at bounding box center [308, 16] width 1 height 1
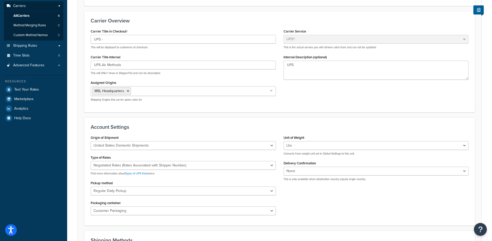
scroll to position [0, 0]
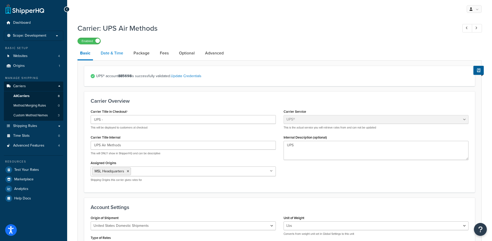
click at [109, 57] on link "Date & Time" at bounding box center [112, 53] width 28 height 12
select select "yMd"
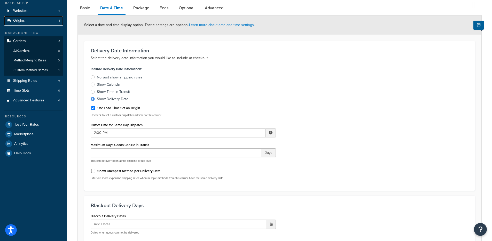
scroll to position [41, 0]
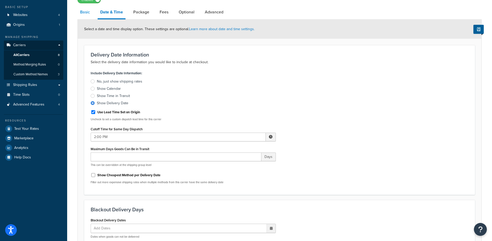
click at [90, 15] on link "Basic" at bounding box center [84, 12] width 15 height 12
select select "ups"
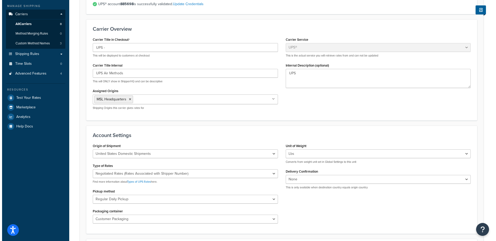
scroll to position [207, 0]
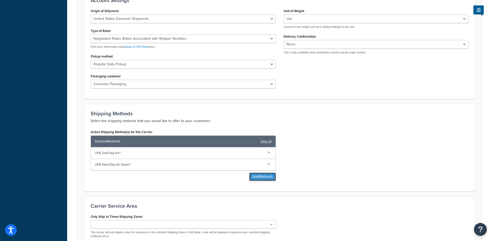
click at [257, 178] on button "Add Methods" at bounding box center [262, 177] width 27 height 8
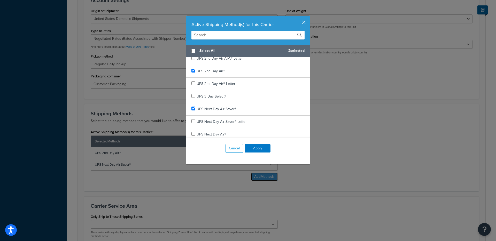
scroll to position [22, 0]
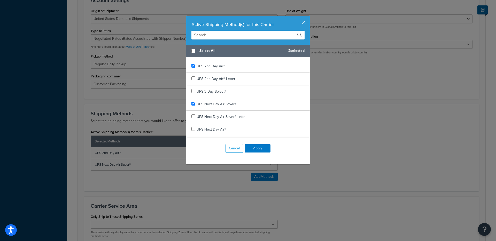
click at [224, 38] on input "text" at bounding box center [247, 35] width 113 height 9
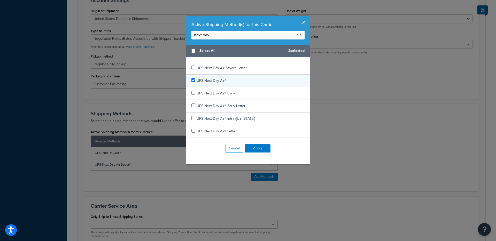
type input "next day"
checkbox input "true"
click at [217, 77] on div "UPS Next Day Air®" at bounding box center [211, 80] width 30 height 7
click at [212, 34] on input "next day" at bounding box center [247, 35] width 113 height 9
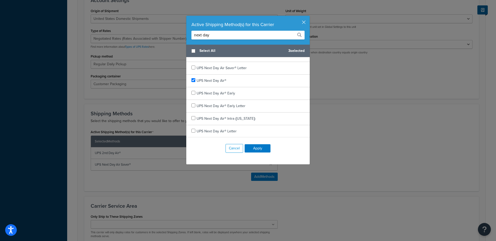
click at [212, 34] on input "next day" at bounding box center [247, 35] width 113 height 9
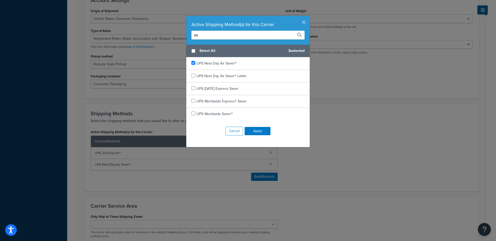
type input "s"
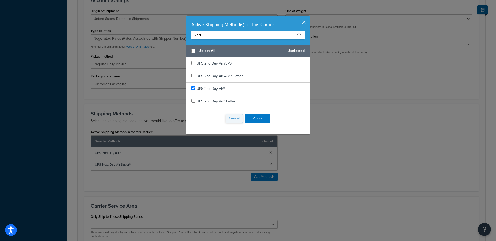
type input "2nd"
click at [232, 118] on button "Cancel" at bounding box center [234, 118] width 18 height 9
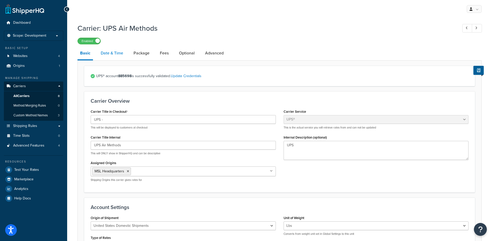
click at [112, 55] on link "Date & Time" at bounding box center [112, 53] width 28 height 12
select select "yMd"
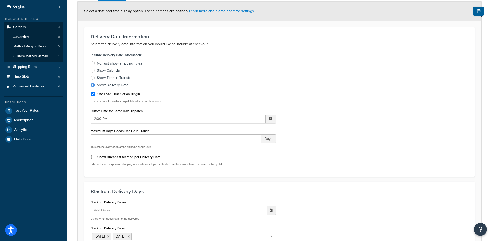
scroll to position [21, 0]
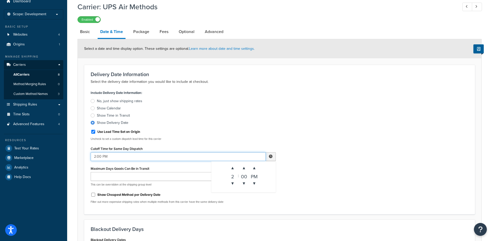
drag, startPoint x: 93, startPoint y: 156, endPoint x: 100, endPoint y: 156, distance: 7.0
click at [100, 156] on input "2:00 PM" at bounding box center [178, 156] width 175 height 9
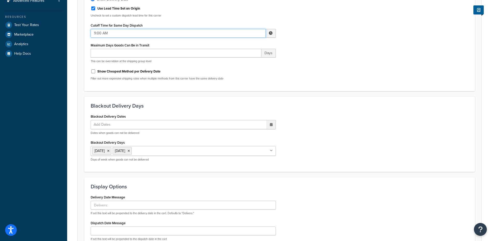
scroll to position [228, 0]
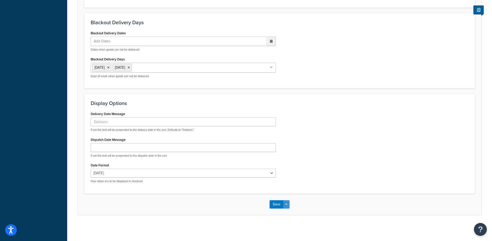
type input "9:00 AM"
click at [285, 206] on button "Save Dropdown" at bounding box center [286, 204] width 6 height 8
click at [287, 211] on button "Save and Edit" at bounding box center [288, 214] width 38 height 11
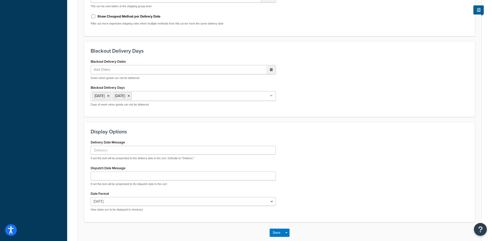
scroll to position [0, 0]
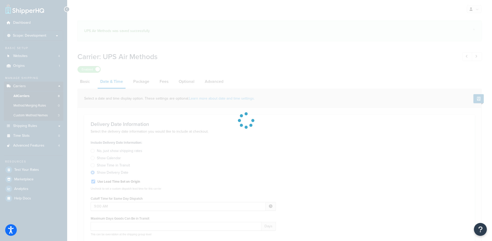
select select "yMd"
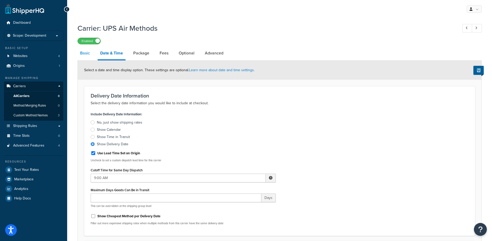
click at [87, 56] on link "Basic" at bounding box center [84, 53] width 15 height 12
select select "ups"
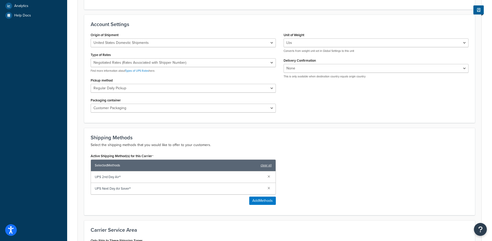
scroll to position [182, 0]
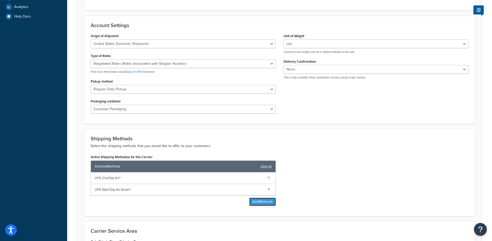
click at [269, 203] on button "Add Methods" at bounding box center [262, 202] width 27 height 8
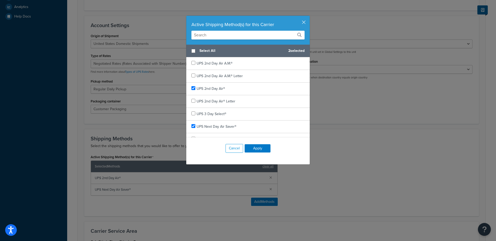
click at [221, 36] on input "text" at bounding box center [247, 35] width 113 height 9
type input "next"
checkbox input "true"
click at [214, 89] on span "UPS Next Day Air®" at bounding box center [211, 88] width 30 height 5
click at [259, 147] on button "Apply" at bounding box center [257, 148] width 26 height 8
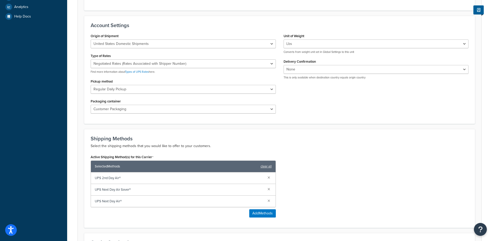
scroll to position [274, 0]
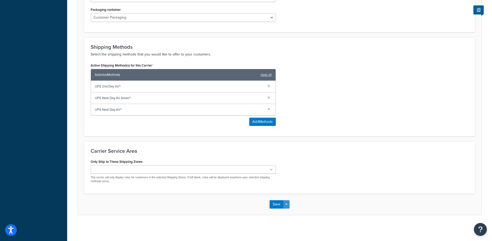
click at [289, 204] on button "Save Dropdown" at bounding box center [286, 204] width 6 height 8
click at [288, 211] on button "Save and Edit" at bounding box center [288, 214] width 38 height 11
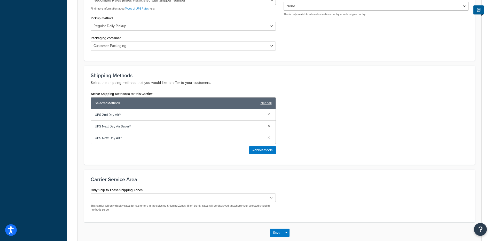
scroll to position [0, 0]
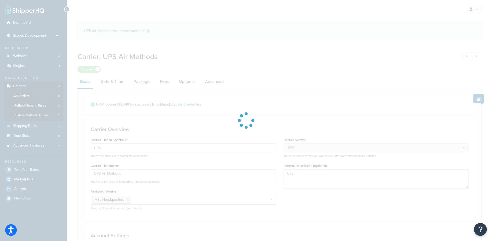
select select "ups"
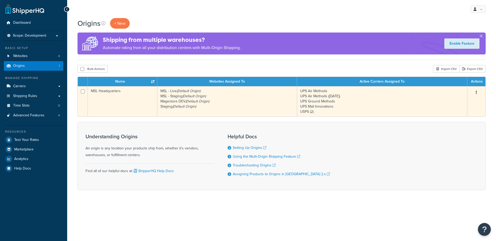
click at [142, 98] on td "MSL Headquarters" at bounding box center [122, 101] width 69 height 30
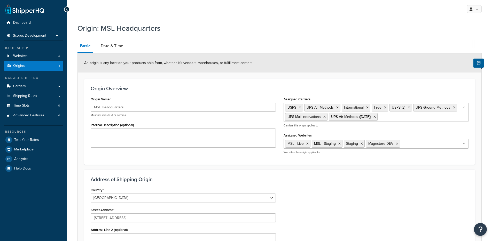
select select "5"
click at [114, 47] on link "Date & Time" at bounding box center [112, 46] width 28 height 12
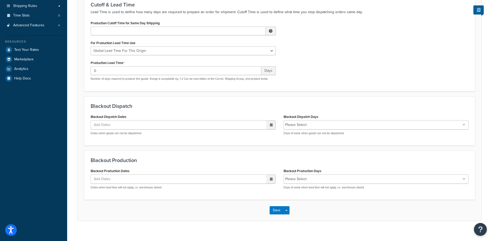
scroll to position [96, 0]
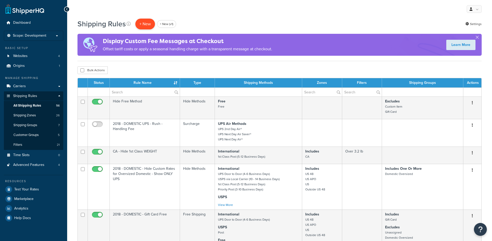
click at [139, 27] on p "+ New" at bounding box center [145, 24] width 20 height 11
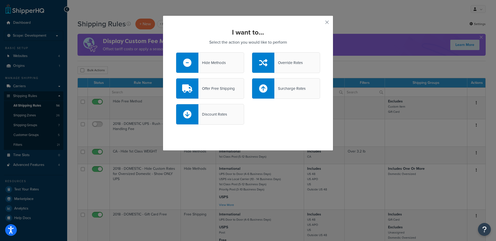
click at [205, 60] on div "Hide Methods" at bounding box center [211, 62] width 27 height 7
click at [0, 0] on input "Hide Methods" at bounding box center [0, 0] width 0 height 0
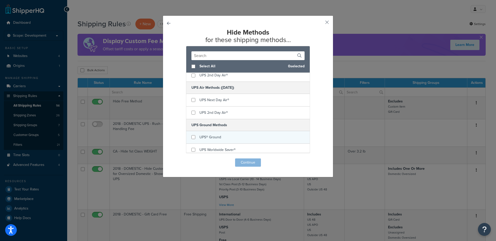
scroll to position [210, 0]
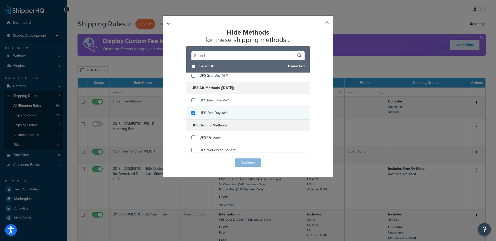
checkbox input "true"
click at [199, 112] on span "UPS 2nd Day Air®" at bounding box center [213, 112] width 28 height 5
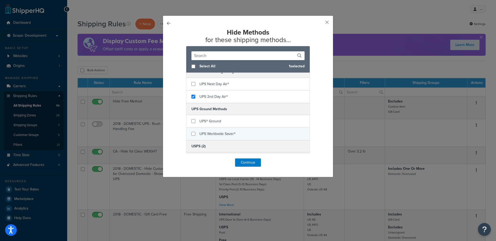
scroll to position [221, 0]
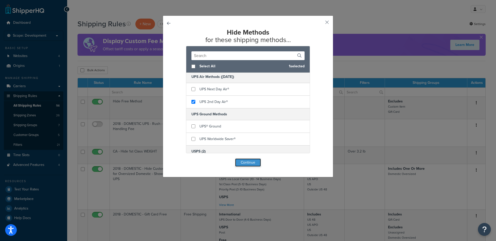
click at [247, 161] on button "Continue" at bounding box center [248, 162] width 26 height 8
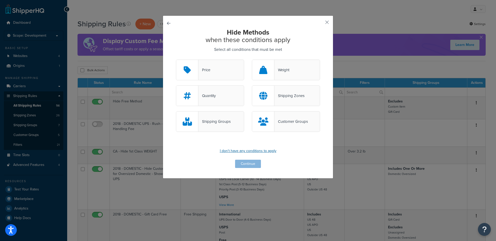
click at [256, 152] on p "I don't have any conditions to apply" at bounding box center [248, 150] width 144 height 7
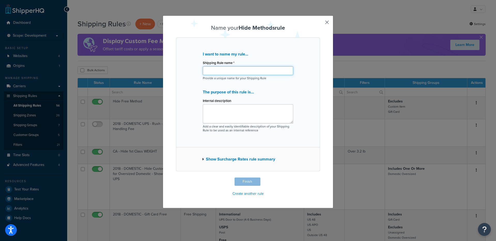
click at [229, 72] on input "Shipping Rule name *" at bounding box center [248, 70] width 90 height 9
type input "UPS 2nd Day Air [DATE] - Return for orders placed [DATE] or Fri"
click at [253, 179] on button "Finish" at bounding box center [247, 182] width 26 height 8
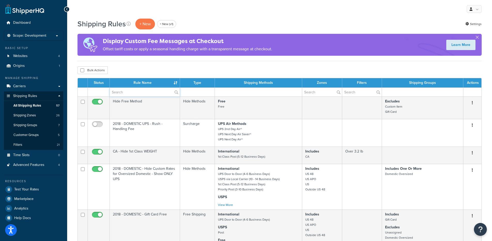
click at [124, 89] on input "text" at bounding box center [145, 92] width 70 height 9
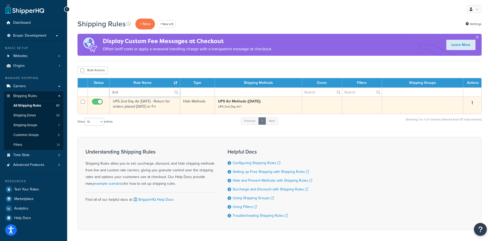
type input "2nd"
click at [147, 102] on td "UPS 2nd Day Air [DATE] - Return for orders placed [DATE] or Fri" at bounding box center [145, 105] width 70 height 17
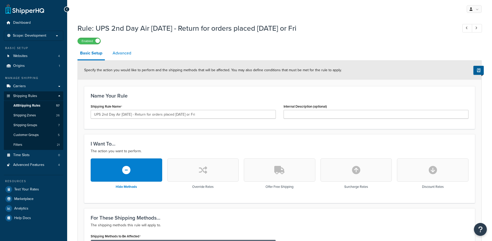
click at [123, 56] on link "Advanced" at bounding box center [122, 53] width 24 height 12
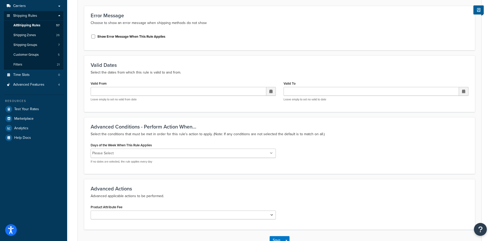
scroll to position [88, 0]
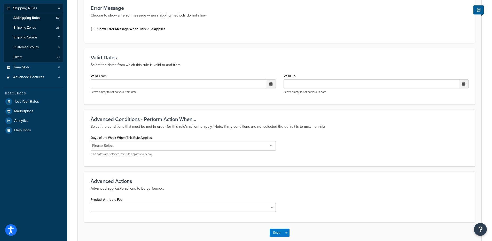
click at [104, 145] on li "Please Select" at bounding box center [102, 145] width 21 height 7
click at [120, 147] on input "Days of the Week When This Rule Applies" at bounding box center [138, 146] width 46 height 6
click at [332, 147] on div "Days of the Week When This Rule Applies Monday Tuesday Wednesday Thursday Frida…" at bounding box center [279, 147] width 385 height 27
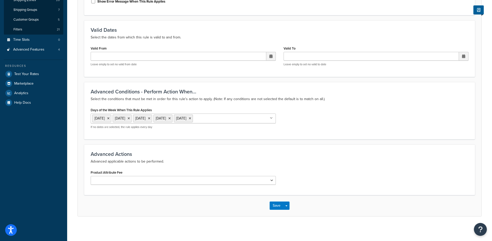
scroll to position [117, 0]
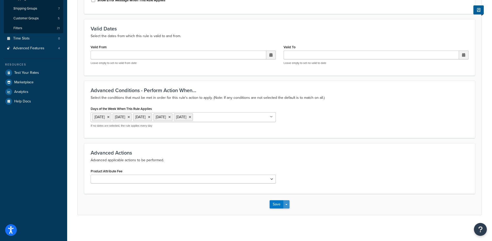
click at [288, 202] on button "Save Dropdown" at bounding box center [286, 204] width 6 height 8
click at [288, 212] on button "Save and Edit" at bounding box center [294, 214] width 50 height 11
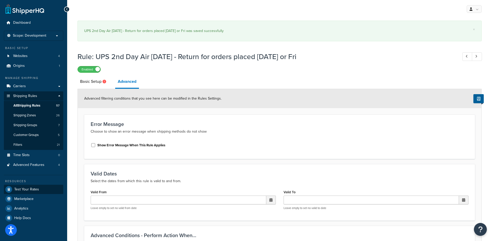
scroll to position [1, 0]
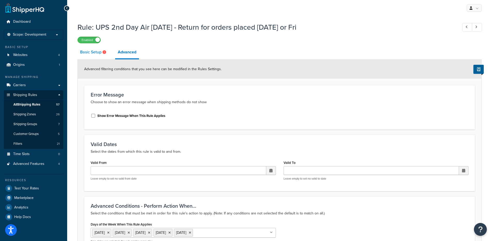
click at [97, 53] on link "Basic Setup" at bounding box center [93, 52] width 33 height 12
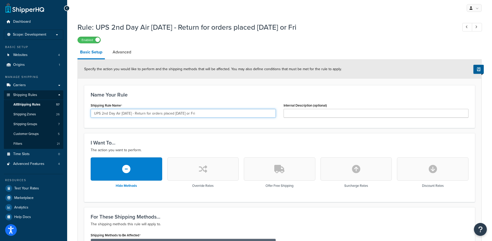
click at [107, 114] on input "UPS 2nd Day Air Saturday - Return for orders placed on Thurs or Fri" at bounding box center [183, 113] width 185 height 9
click at [110, 113] on input "UPS 2nd Day Air Saturday - Return for orders placed on Thurs or Fri" at bounding box center [183, 113] width 185 height 9
click at [117, 113] on input "UPS 2nd Day Air Saturday - Return for orders placed on Thurs or Fri" at bounding box center [183, 113] width 185 height 9
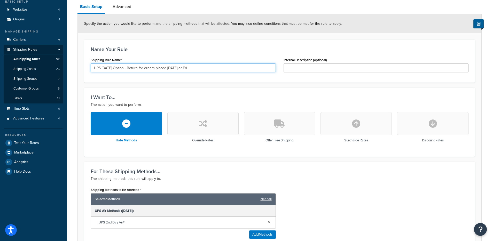
scroll to position [146, 0]
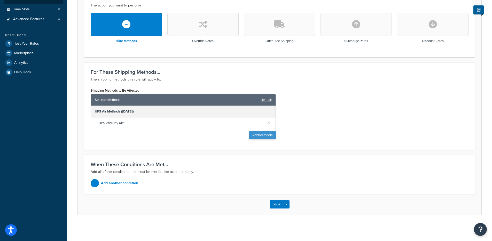
type input "UPS Saturday Option - Return for orders placed on Thurs or Fri"
click at [259, 137] on button "Add Methods" at bounding box center [262, 135] width 27 height 8
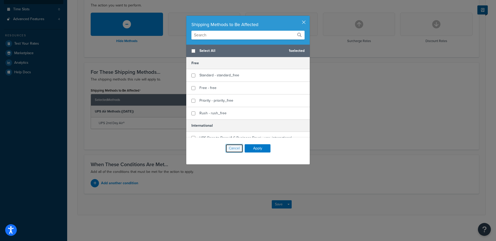
click at [232, 149] on button "Cancel" at bounding box center [234, 148] width 18 height 9
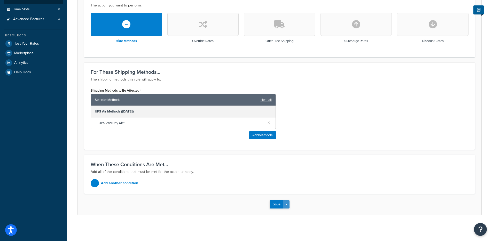
click at [287, 203] on button "Save Dropdown" at bounding box center [286, 204] width 6 height 8
click at [286, 211] on button "Save and Edit" at bounding box center [294, 214] width 50 height 11
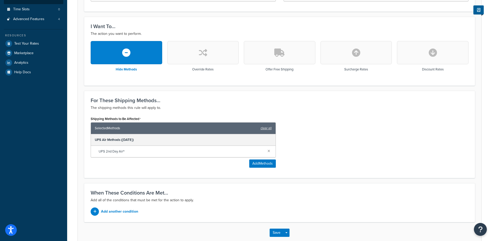
scroll to position [0, 0]
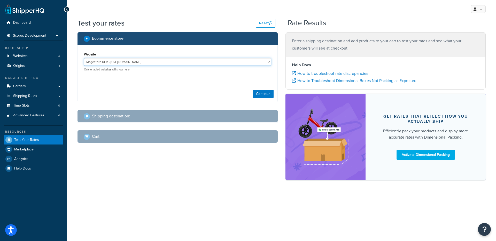
click at [121, 59] on select "Magestore DEV - https://p1054.dev.magestore.com/ MSL - Staging - https://mcstag…" at bounding box center [177, 62] width 187 height 8
select select "bb837055a2efe4766d9f26570ab435fa"
click at [84, 58] on select "Magestore DEV - https://p1054.dev.magestore.com/ MSL - Staging - https://mcstag…" at bounding box center [177, 62] width 187 height 8
click at [271, 93] on button "Continue" at bounding box center [263, 94] width 21 height 8
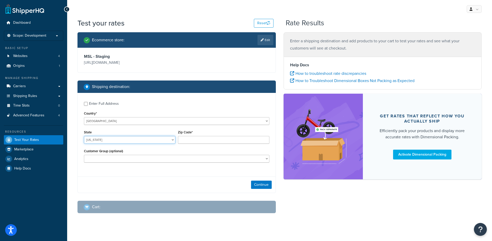
click at [104, 141] on select "Alabama Alaska American Samoa Arizona Arkansas Armed Forces Americas Armed Forc…" at bounding box center [129, 140] width 91 height 8
click at [84, 136] on select "Alabama Alaska American Samoa Arizona Arkansas Armed Forces Americas Armed Forc…" at bounding box center [129, 140] width 91 height 8
select select "TX"
type input "78759"
click at [259, 185] on button "Continue" at bounding box center [261, 185] width 21 height 8
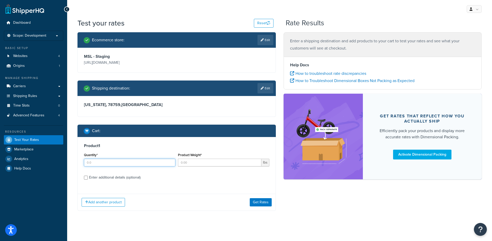
click at [103, 163] on input "Quantity*" at bounding box center [129, 163] width 91 height 8
type input "1"
type input "3"
click at [262, 203] on button "Get Rates" at bounding box center [261, 202] width 22 height 8
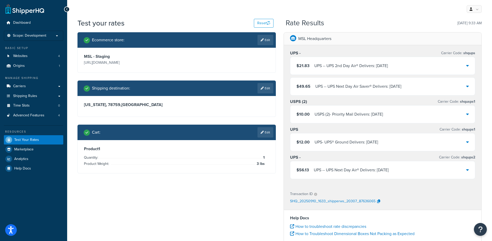
click at [372, 144] on div "UPS - UPS® Ground Delivers: 9/16/2025" at bounding box center [345, 142] width 63 height 7
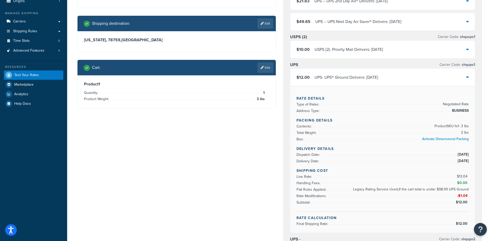
scroll to position [77, 0]
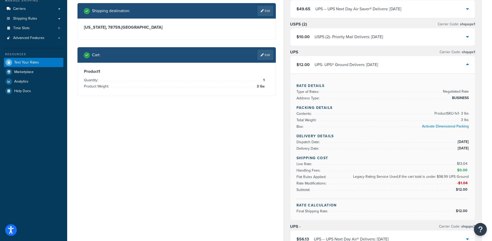
click at [363, 64] on div "UPS - UPS® Ground Delivers: 9/16/2025" at bounding box center [345, 64] width 63 height 7
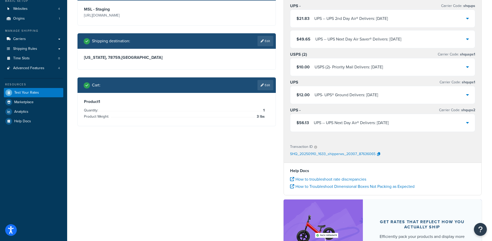
scroll to position [41, 0]
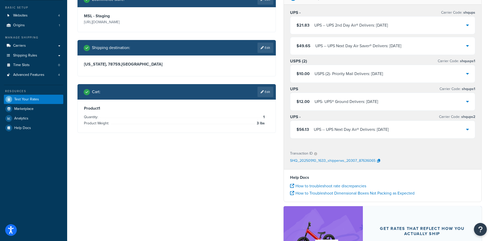
click at [407, 131] on div "$56.13 UPS - - UPS Next Day Air® Delivers: 9/11/2025" at bounding box center [382, 130] width 185 height 18
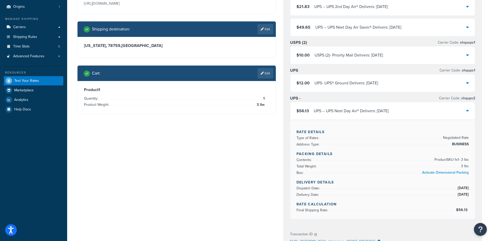
scroll to position [92, 0]
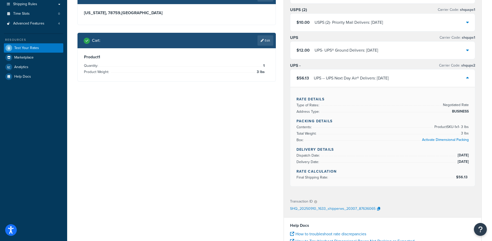
click at [349, 155] on li "Dispatch Date: 9/10/2025" at bounding box center [382, 155] width 172 height 6
click at [372, 155] on li "Dispatch Date: 9/10/2025" at bounding box center [382, 155] width 172 height 6
drag, startPoint x: 356, startPoint y: 162, endPoint x: 452, endPoint y: 160, distance: 96.8
click at [452, 160] on li "Delivery Date: 9/11/2025" at bounding box center [382, 162] width 172 height 6
drag, startPoint x: 452, startPoint y: 160, endPoint x: 471, endPoint y: 160, distance: 18.8
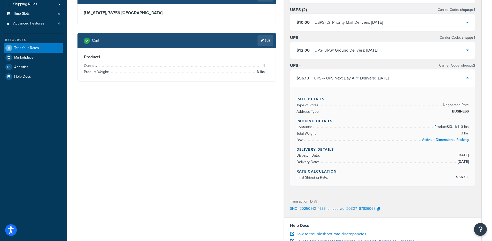
click at [471, 160] on div "Rate Details Type of Rates: Negotiated Rate Address Type: BUSINESS Packing Deta…" at bounding box center [382, 136] width 185 height 99
click at [462, 161] on span "9/11/2025" at bounding box center [462, 162] width 12 height 6
click at [345, 77] on div "UPS - - UPS Next Day Air® Delivers: 9/11/2025" at bounding box center [351, 78] width 75 height 7
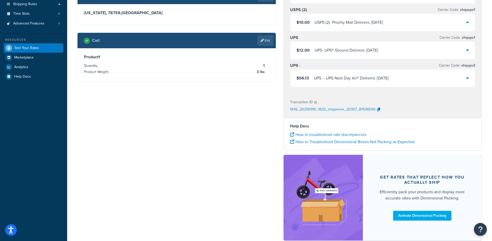
click at [356, 80] on div "UPS - - UPS Next Day Air® Delivers: 9/11/2025" at bounding box center [351, 78] width 75 height 7
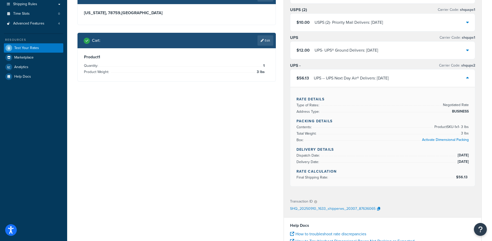
click at [356, 80] on div "UPS - - UPS Next Day Air® Delivers: 9/11/2025" at bounding box center [351, 78] width 75 height 7
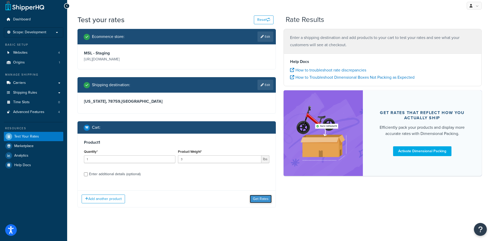
click at [264, 200] on button "Get Rates" at bounding box center [261, 199] width 22 height 8
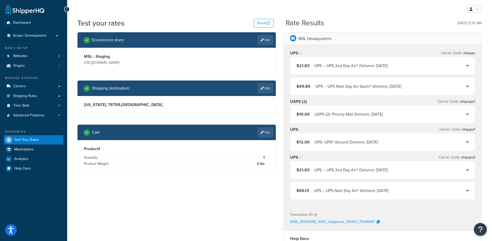
click at [365, 170] on div "UPS - - UPS 2nd Day Air® Delivers: [DATE]" at bounding box center [351, 169] width 74 height 7
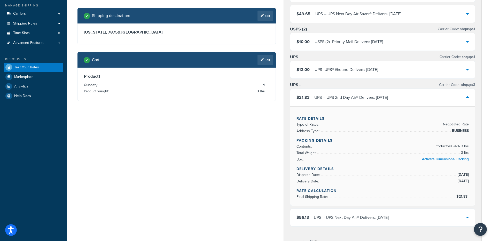
scroll to position [90, 0]
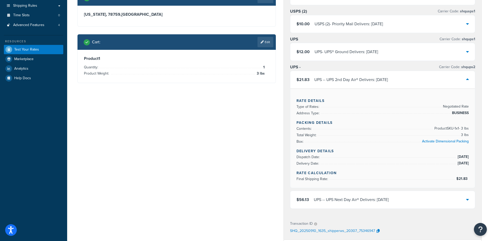
click at [417, 77] on div "$21.83 UPS - - UPS 2nd Day Air® Delivers: [DATE]" at bounding box center [382, 80] width 185 height 18
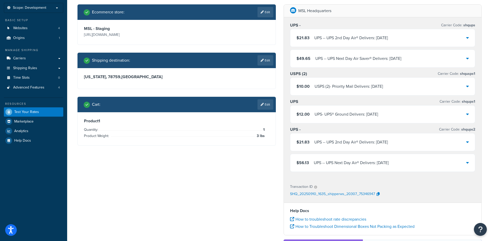
scroll to position [27, 0]
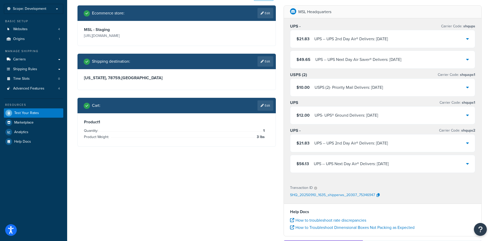
click at [355, 40] on div "UPS - - UPS 2nd Day Air® Delivers: [DATE]" at bounding box center [351, 38] width 74 height 7
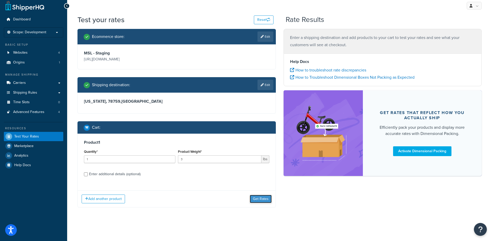
click at [261, 196] on button "Get Rates" at bounding box center [261, 199] width 22 height 8
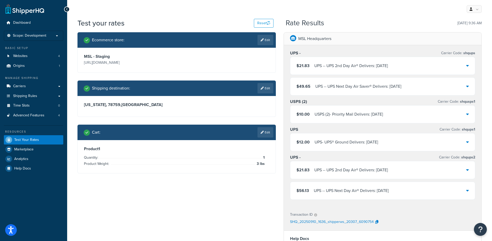
click at [376, 66] on div "UPS - - UPS 2nd Day Air® Delivers: 9/15/2025" at bounding box center [351, 65] width 74 height 7
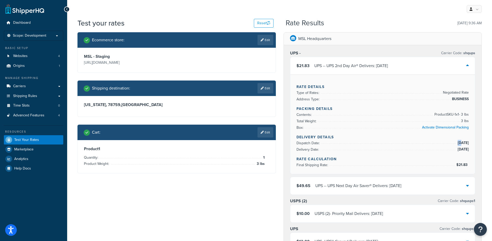
drag, startPoint x: 455, startPoint y: 142, endPoint x: 469, endPoint y: 142, distance: 13.9
click at [469, 142] on div "Rate Details Type of Rates: Negotiated Rate Address Type: BUSINESS Packing Deta…" at bounding box center [382, 124] width 185 height 99
click at [354, 63] on div "UPS - - UPS 2nd Day Air® Delivers: 9/15/2025" at bounding box center [351, 65] width 74 height 7
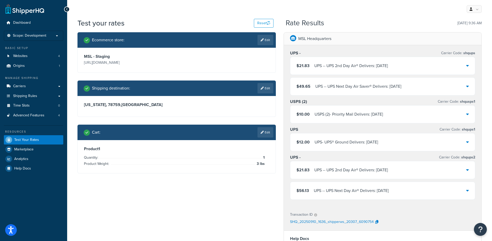
click at [351, 171] on div "UPS - - UPS 2nd Day Air® Delivers: 9/13/2025" at bounding box center [351, 169] width 74 height 7
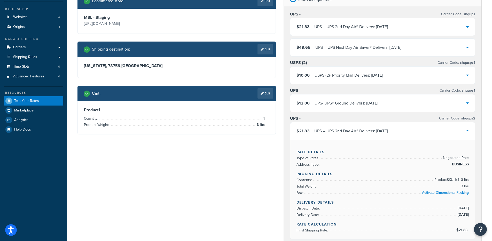
scroll to position [38, 0]
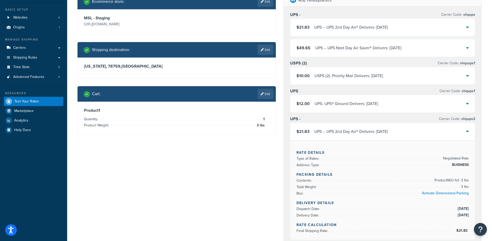
click at [359, 132] on div "UPS - - UPS 2nd Day Air® Delivers: 9/13/2025" at bounding box center [351, 131] width 74 height 7
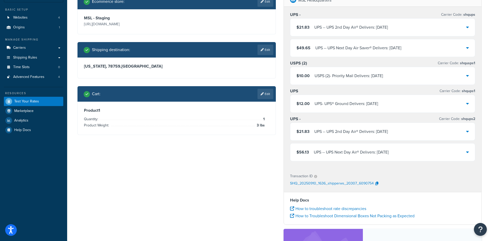
click at [374, 154] on div "UPS - - UPS Next Day Air® Delivers: 9/12/2025" at bounding box center [351, 152] width 75 height 7
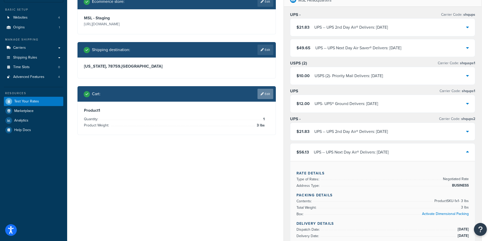
click at [261, 92] on icon at bounding box center [261, 93] width 3 height 3
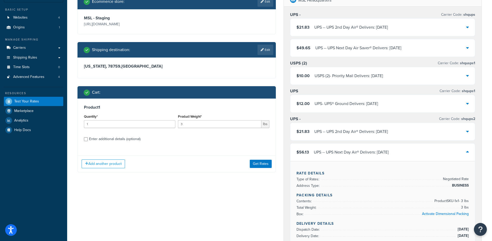
click at [97, 139] on div "Enter additional details (optional)" at bounding box center [114, 139] width 51 height 7
click at [88, 139] on input "Enter additional details (optional)" at bounding box center [86, 139] width 4 height 4
checkbox input "true"
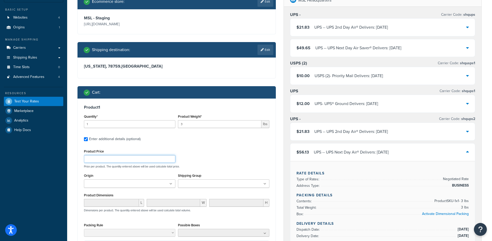
click at [113, 161] on input "Product Price" at bounding box center [129, 159] width 91 height 8
type input "230"
click at [357, 132] on div "UPS - - UPS 2nd Day Air® Delivers: 9/13/2025" at bounding box center [351, 131] width 74 height 7
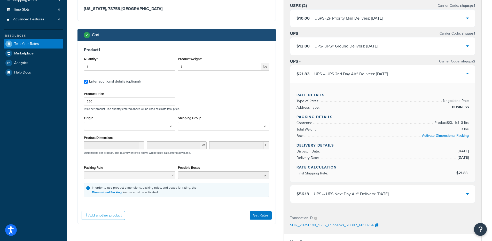
scroll to position [98, 0]
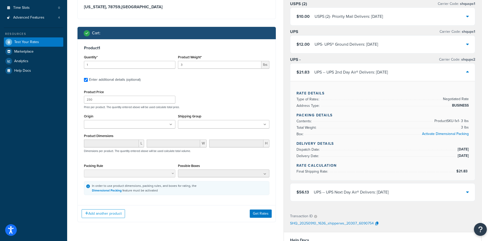
drag, startPoint x: 459, startPoint y: 172, endPoint x: 473, endPoint y: 172, distance: 13.9
click at [473, 172] on div "Rate Details Type of Rates: Negotiated Rate Address Type: BUSINESS Packing Deta…" at bounding box center [382, 130] width 185 height 99
click at [255, 212] on button "Get Rates" at bounding box center [261, 214] width 22 height 8
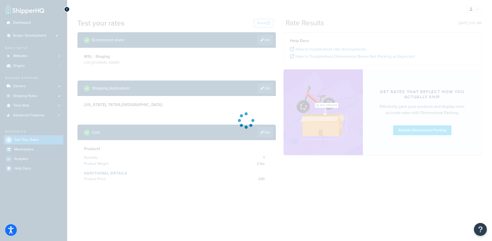
scroll to position [0, 0]
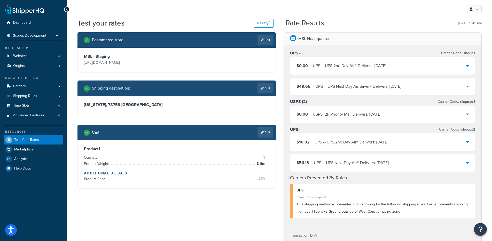
click at [327, 145] on div "UPS - - UPS 2nd Day Air® Delivers: 9/13/2025" at bounding box center [351, 142] width 74 height 7
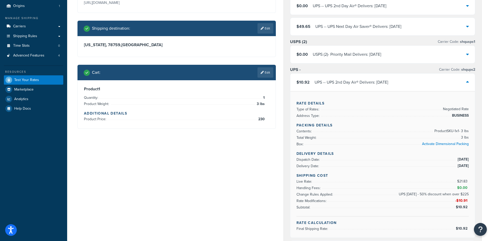
scroll to position [61, 0]
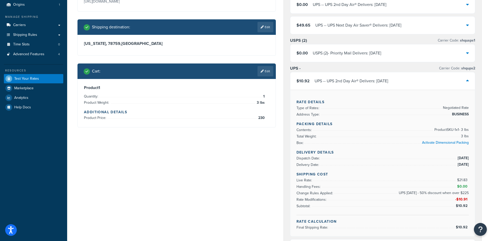
drag, startPoint x: 460, startPoint y: 198, endPoint x: 471, endPoint y: 198, distance: 11.1
click at [471, 198] on div "Rate Details Type of Rates: Negotiated Rate Address Type: BUSINESS Packing Deta…" at bounding box center [382, 163] width 185 height 147
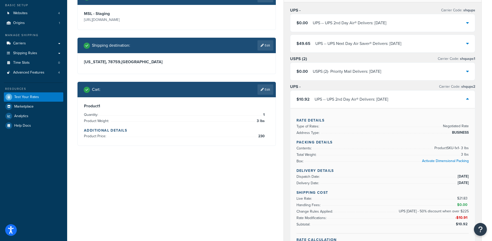
scroll to position [42, 0]
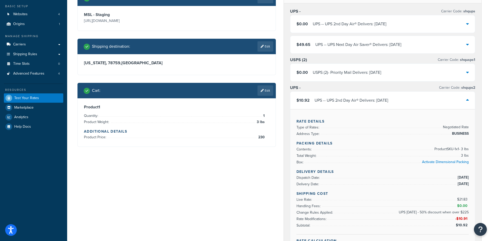
click at [396, 102] on div "$10.92 UPS - - UPS 2nd Day Air® Delivers: 9/13/2025" at bounding box center [382, 101] width 185 height 18
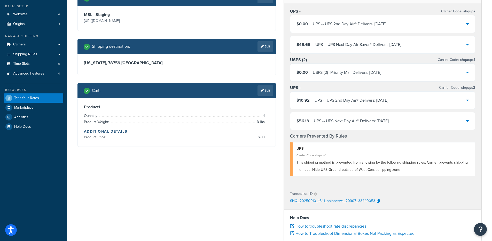
click at [396, 102] on div "$10.92 UPS - - UPS 2nd Day Air® Delivers: 9/13/2025" at bounding box center [382, 101] width 185 height 18
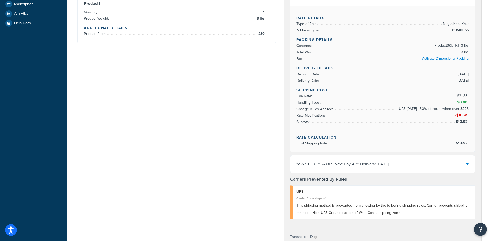
scroll to position [179, 0]
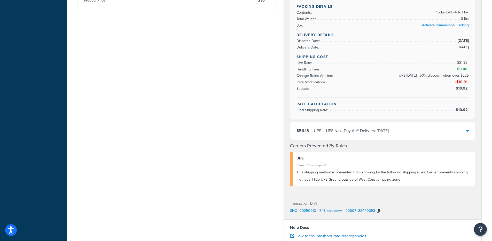
click at [377, 210] on icon "button" at bounding box center [378, 211] width 3 height 4
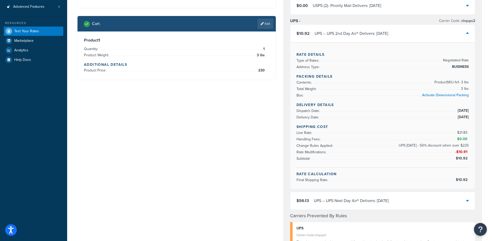
scroll to position [103, 0]
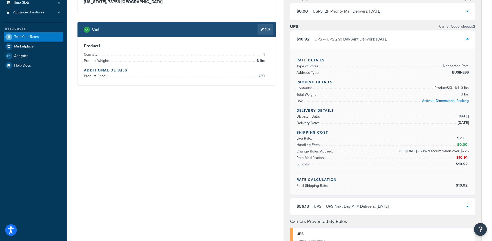
click at [459, 137] on span "$21.83" at bounding box center [463, 138] width 12 height 5
drag, startPoint x: 459, startPoint y: 137, endPoint x: 464, endPoint y: 137, distance: 5.2
click at [464, 137] on span "$21.83" at bounding box center [463, 138] width 12 height 5
click at [467, 137] on span "$21.83" at bounding box center [463, 138] width 12 height 5
drag, startPoint x: 468, startPoint y: 137, endPoint x: 459, endPoint y: 138, distance: 8.5
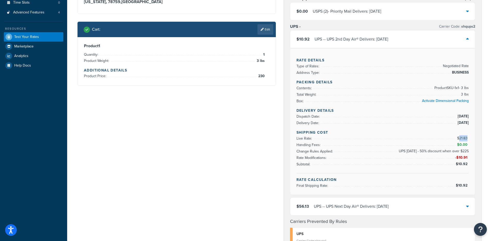
click at [459, 138] on span "$21.83" at bounding box center [463, 138] width 12 height 5
copy span "21.83"
click at [462, 137] on span "$21.83" at bounding box center [463, 138] width 12 height 5
drag, startPoint x: 293, startPoint y: 137, endPoint x: 469, endPoint y: 138, distance: 175.8
click at [469, 138] on div "Rate Details Type of Rates: Negotiated Rate Address Type: BUSINESS Packing Deta…" at bounding box center [382, 121] width 185 height 147
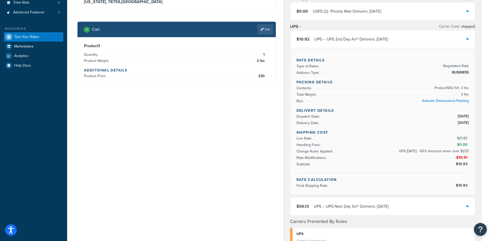
click at [465, 138] on span "$21.83" at bounding box center [463, 138] width 12 height 5
drag, startPoint x: 310, startPoint y: 147, endPoint x: 452, endPoint y: 146, distance: 142.0
click at [452, 146] on li "Handling Fees: $0.00" at bounding box center [382, 145] width 172 height 6
drag, startPoint x: 320, startPoint y: 149, endPoint x: 340, endPoint y: 150, distance: 20.5
click at [340, 150] on li "Change Rules Applied: UPS Saturday - 50% discount when over $225" at bounding box center [382, 151] width 172 height 6
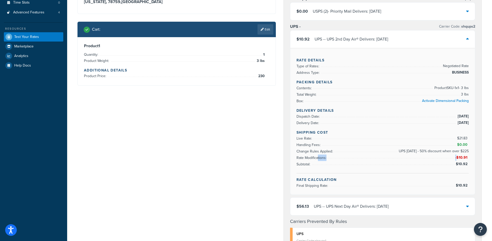
drag, startPoint x: 317, startPoint y: 156, endPoint x: 459, endPoint y: 156, distance: 142.2
click at [458, 155] on li "Rate Modifications: -$10.91" at bounding box center [382, 158] width 172 height 6
click at [461, 156] on span "-$10.91" at bounding box center [461, 157] width 13 height 5
click at [460, 156] on span "-$10.91" at bounding box center [461, 157] width 13 height 5
click at [460, 157] on span "-$10.91" at bounding box center [461, 157] width 13 height 5
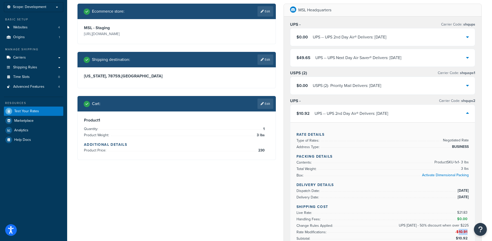
scroll to position [10, 0]
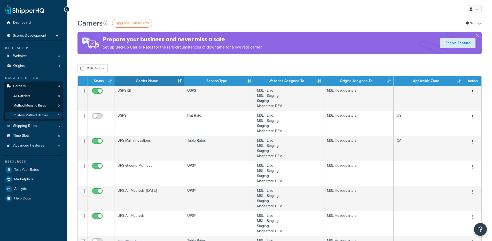
click at [40, 114] on span "Custom Method Names" at bounding box center [30, 115] width 34 height 4
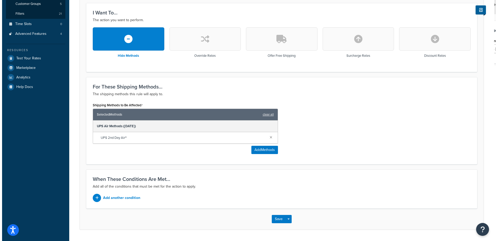
scroll to position [131, 0]
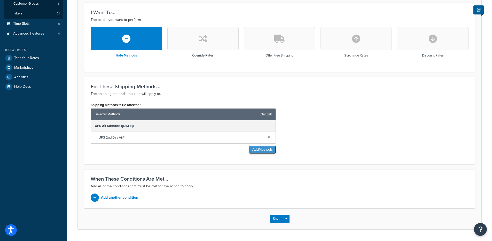
click at [259, 147] on button "Add Methods" at bounding box center [262, 150] width 27 height 8
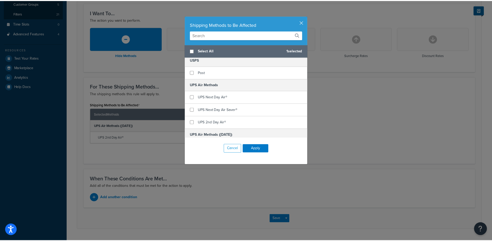
scroll to position [160, 0]
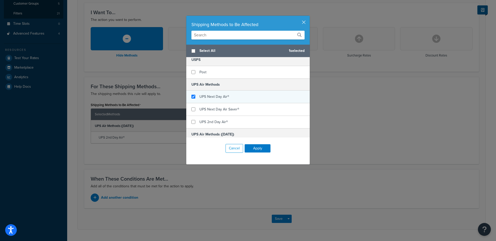
checkbox input "true"
click at [218, 99] on span "UPS Next Day Air®" at bounding box center [214, 96] width 30 height 5
click at [261, 148] on button "Apply" at bounding box center [257, 148] width 26 height 8
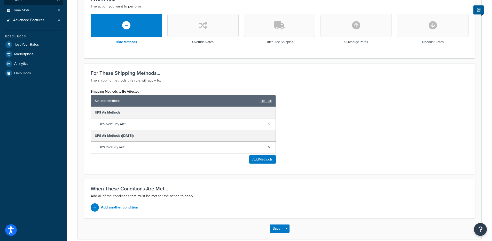
scroll to position [169, 0]
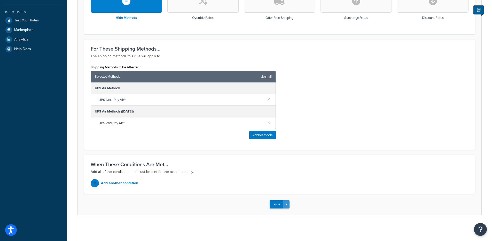
click at [288, 202] on button "Save Dropdown" at bounding box center [286, 204] width 6 height 8
click at [293, 209] on button "Save and Edit" at bounding box center [294, 214] width 50 height 11
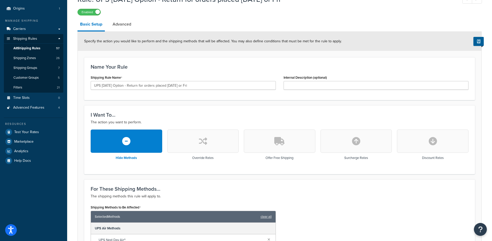
scroll to position [0, 0]
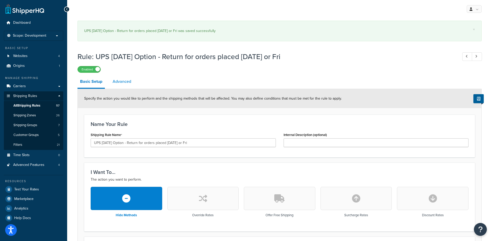
click at [124, 84] on link "Advanced" at bounding box center [122, 81] width 24 height 12
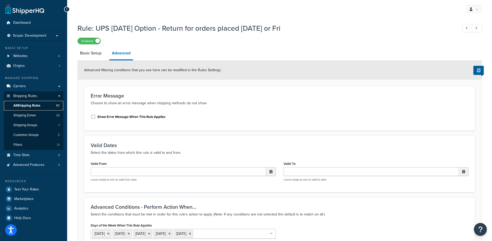
click at [36, 104] on span "All Shipping Rules" at bounding box center [26, 106] width 27 height 4
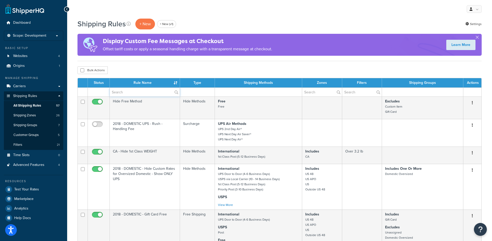
click at [135, 90] on input "text" at bounding box center [145, 92] width 70 height 9
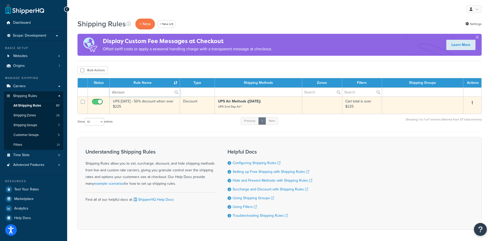
type input "discoun"
click at [128, 108] on td "UPS Saturday - 50% discount when over $225" at bounding box center [145, 105] width 70 height 17
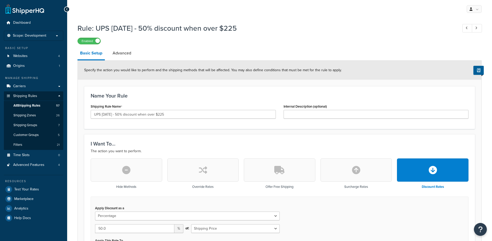
select select "PERCENTAGE"
click at [121, 51] on link "Advanced" at bounding box center [122, 53] width 24 height 12
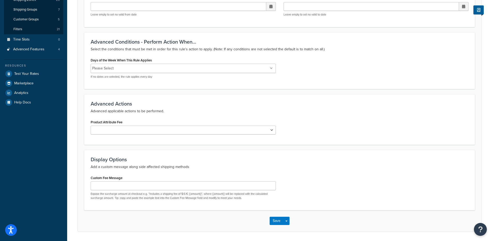
scroll to position [132, 0]
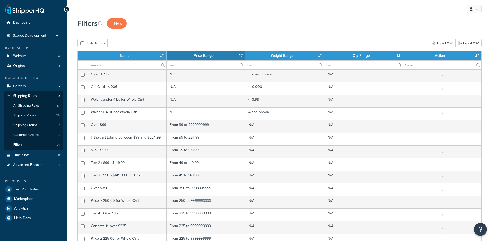
select select "15"
click at [120, 63] on input "text" at bounding box center [127, 65] width 78 height 9
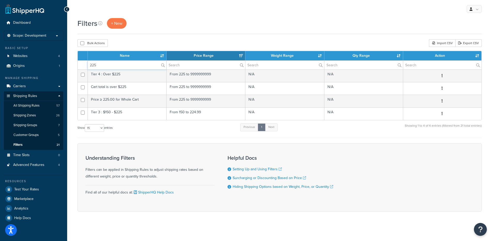
type input "225"
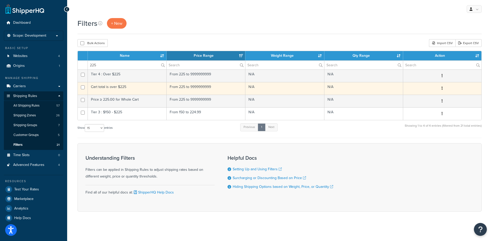
click at [121, 86] on td "Cart total is over $225" at bounding box center [127, 88] width 79 height 13
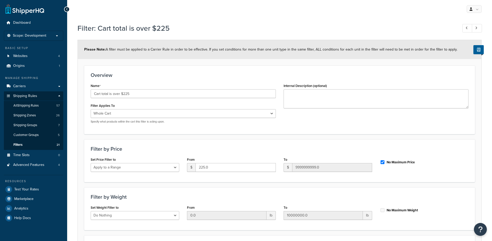
select select "range"
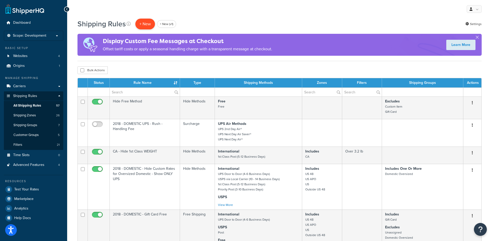
click at [145, 29] on p "+ New" at bounding box center [145, 24] width 20 height 11
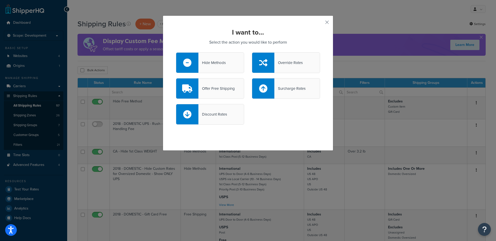
click at [282, 92] on div "Surcharge Rates" at bounding box center [289, 88] width 31 height 7
click at [0, 0] on input "Surcharge Rates" at bounding box center [0, 0] width 0 height 0
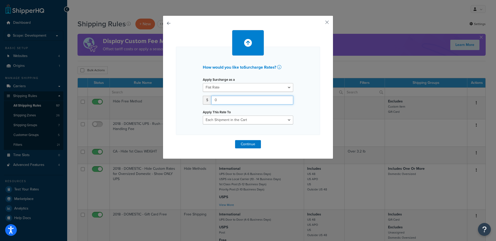
click at [221, 99] on input "0" at bounding box center [252, 100] width 82 height 9
drag, startPoint x: 219, startPoint y: 99, endPoint x: 212, endPoint y: 99, distance: 7.7
click at [212, 99] on input "0" at bounding box center [252, 100] width 82 height 9
type input "19.00"
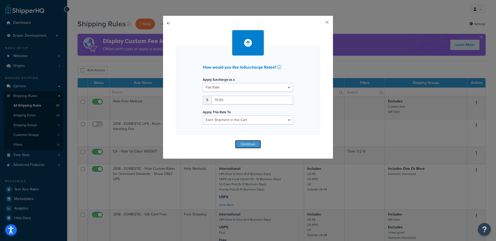
click at [247, 145] on button "Continue" at bounding box center [248, 144] width 26 height 8
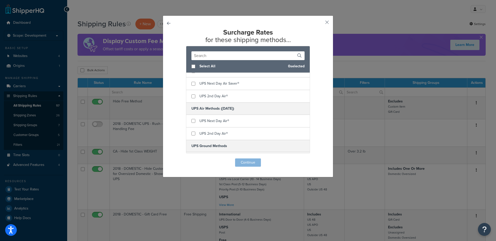
scroll to position [208, 0]
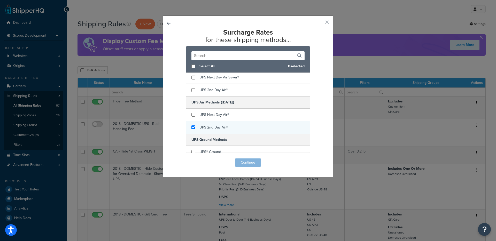
checkbox input "true"
click at [216, 127] on span "UPS 2nd Day Air®" at bounding box center [213, 127] width 28 height 5
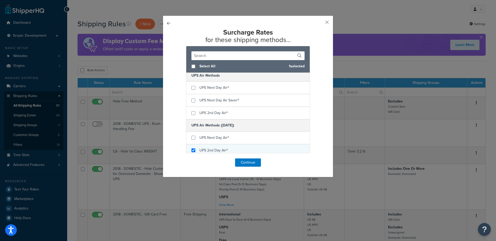
scroll to position [184, 0]
click at [244, 162] on button "Continue" at bounding box center [248, 162] width 26 height 8
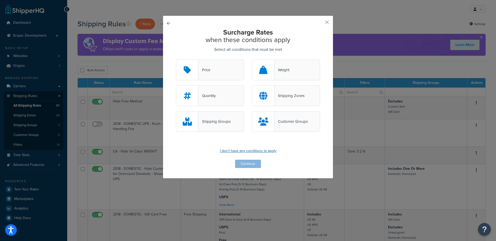
click at [249, 150] on p "I don't have any conditions to apply" at bounding box center [248, 150] width 144 height 7
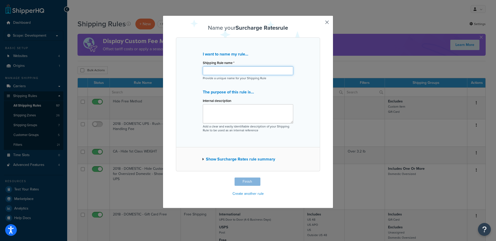
click at [219, 73] on input "Shipping Rule name *" at bounding box center [248, 70] width 90 height 9
type input "Adding missing $19 rate from [DATE] option"
click at [241, 180] on button "Finish" at bounding box center [247, 182] width 26 height 8
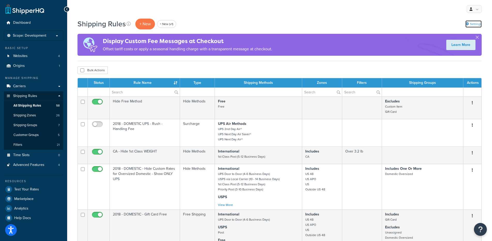
click at [474, 26] on link "Settings" at bounding box center [473, 23] width 16 height 7
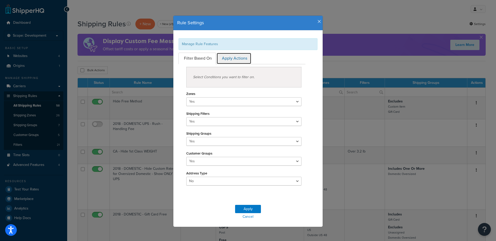
click at [241, 63] on link "Apply Actions" at bounding box center [233, 59] width 35 height 12
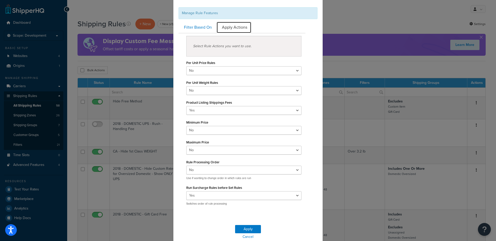
scroll to position [35, 0]
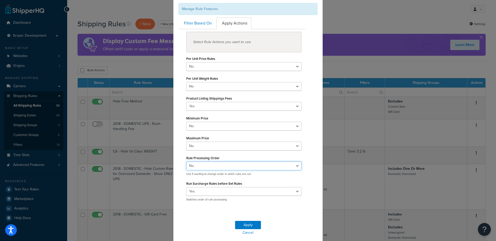
click at [199, 166] on select "Yes No" at bounding box center [243, 166] width 115 height 9
select select "true"
click at [186, 162] on select "Yes No" at bounding box center [243, 166] width 115 height 9
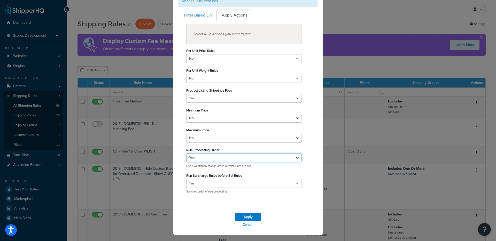
scroll to position [53, 0]
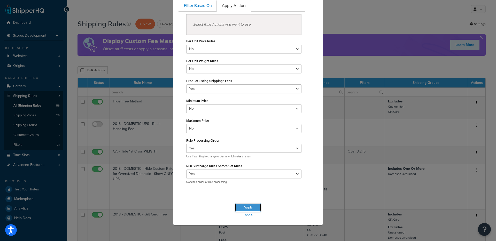
click at [244, 204] on button "Apply" at bounding box center [248, 207] width 26 height 8
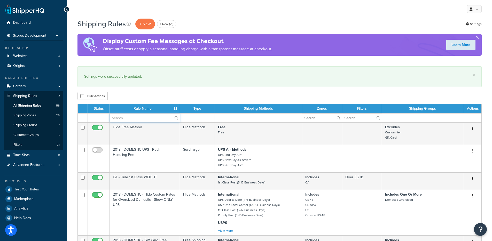
click at [124, 117] on input "text" at bounding box center [145, 118] width 70 height 9
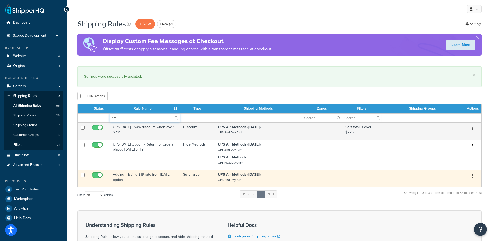
type input "satu"
click at [138, 183] on td "Adding missing $19 rate from [DATE] option" at bounding box center [145, 178] width 70 height 17
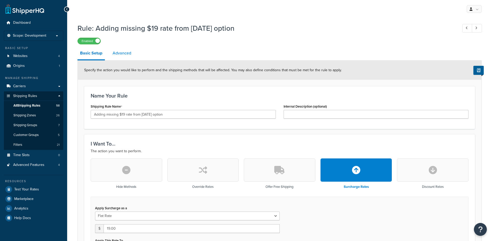
click at [125, 57] on link "Advanced" at bounding box center [122, 53] width 24 height 12
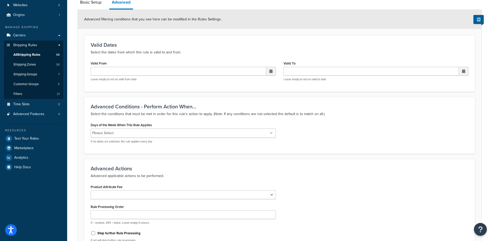
scroll to position [154, 0]
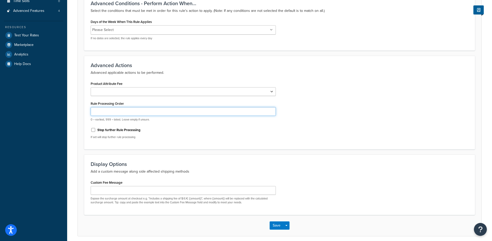
click at [109, 109] on input "Rule Processing Order" at bounding box center [183, 111] width 185 height 9
type input "1"
click at [287, 224] on button "Save Dropdown" at bounding box center [286, 225] width 6 height 8
click at [307, 230] on button "Save and Edit" at bounding box center [294, 235] width 50 height 11
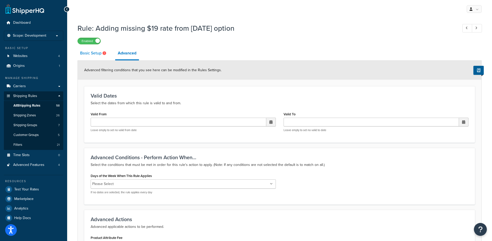
click at [92, 55] on link "Basic Setup" at bounding box center [93, 53] width 33 height 12
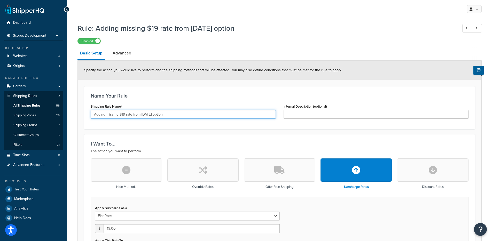
click at [117, 112] on input "Adding missing $19 rate from [DATE] option" at bounding box center [183, 114] width 185 height 9
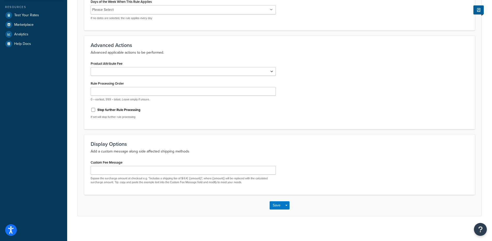
scroll to position [175, 0]
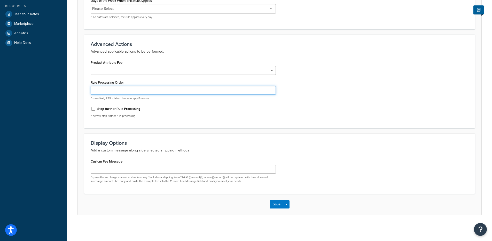
click at [107, 92] on input "Rule Processing Order" at bounding box center [183, 90] width 185 height 9
type input "10"
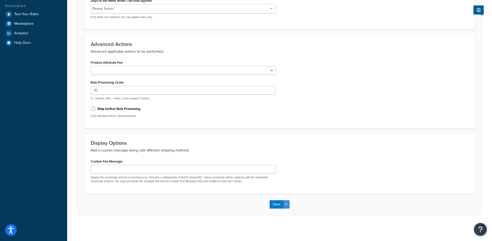
click at [287, 206] on button "Save Dropdown" at bounding box center [286, 204] width 6 height 8
click at [289, 211] on button "Save and Edit" at bounding box center [294, 214] width 50 height 11
select select "PERCENTAGE"
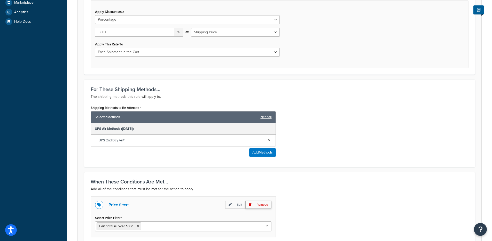
scroll to position [260, 0]
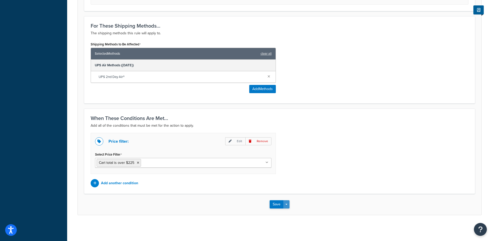
click at [288, 203] on button "Save Dropdown" at bounding box center [286, 204] width 6 height 8
click at [288, 210] on button "Save and Edit" at bounding box center [294, 214] width 50 height 11
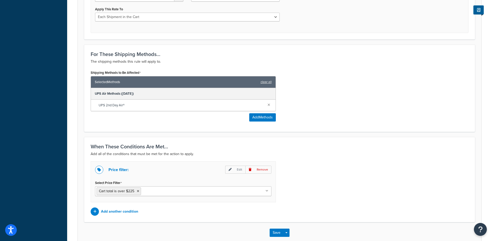
scroll to position [0, 0]
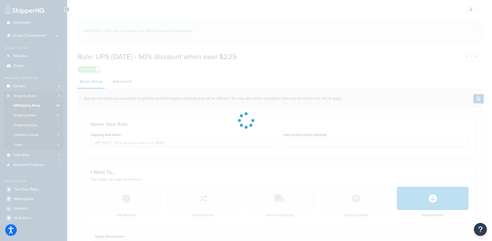
select select "PERCENTAGE"
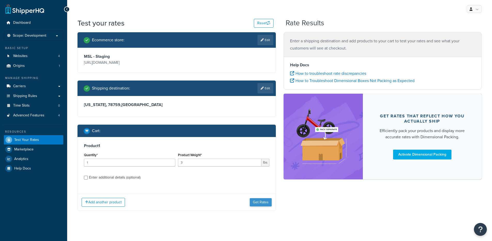
scroll to position [3, 0]
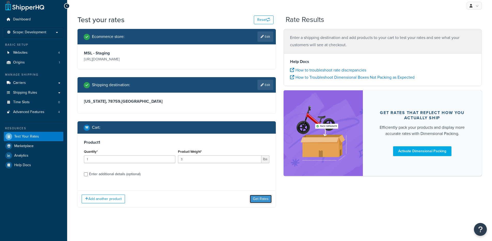
click at [264, 203] on button "Get Rates" at bounding box center [261, 199] width 22 height 8
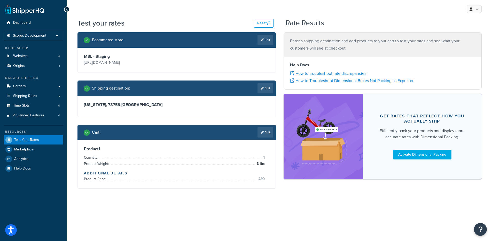
scroll to position [0, 0]
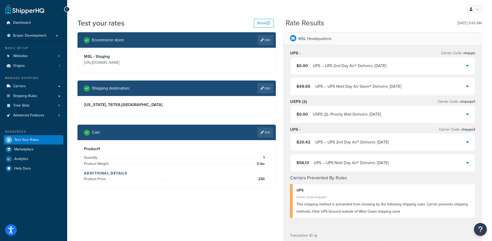
click at [341, 142] on div "UPS - - UPS 2nd Day Air® Delivers: 9/13/2025" at bounding box center [352, 142] width 74 height 7
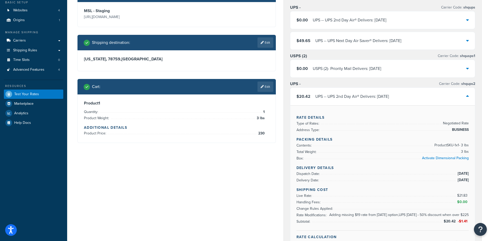
scroll to position [50, 0]
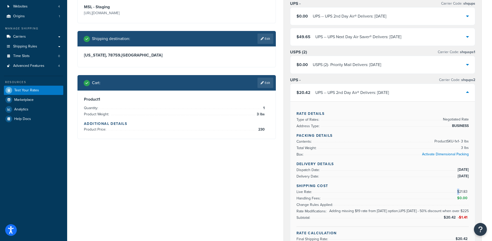
drag, startPoint x: 460, startPoint y: 192, endPoint x: 472, endPoint y: 192, distance: 11.9
click at [472, 192] on div "Rate Details Type of Rates: Negotiated Rate Address Type: BUSINESS Packing Deta…" at bounding box center [382, 174] width 185 height 147
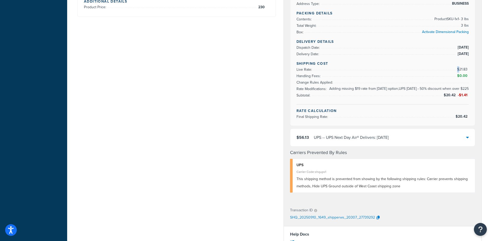
scroll to position [173, 0]
drag, startPoint x: 357, startPoint y: 192, endPoint x: 399, endPoint y: 193, distance: 41.8
click at [399, 189] on div "This shipping method is prevented from showing by the following shipping rules:…" at bounding box center [383, 181] width 175 height 14
click at [353, 201] on div "UPS - Carrier Code: shqups $0.00 UPS - - UPS 2nd Day Air® Delivers: 9/15/2025 $…" at bounding box center [383, 36] width 198 height 329
drag, startPoint x: 312, startPoint y: 192, endPoint x: 403, endPoint y: 193, distance: 90.9
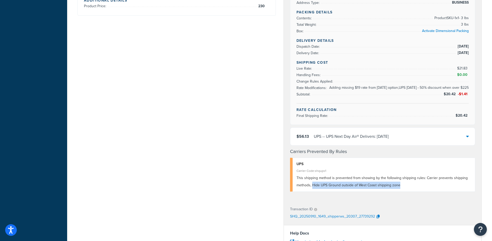
click at [403, 189] on div "This shipping method is prevented from showing by the following shipping rules:…" at bounding box center [383, 181] width 175 height 14
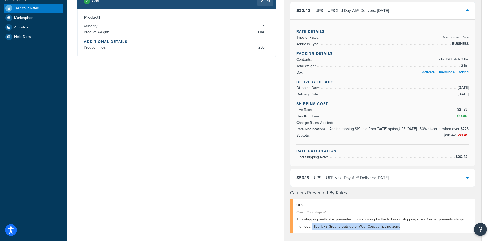
scroll to position [0, 0]
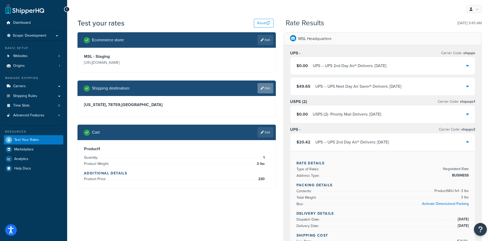
click at [261, 90] on icon at bounding box center [261, 88] width 3 height 3
select select "TX"
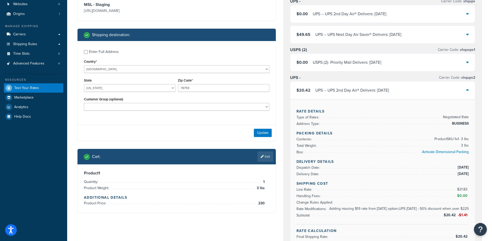
scroll to position [74, 0]
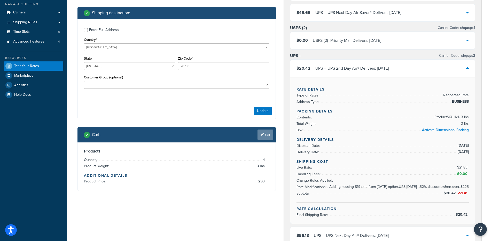
click at [264, 137] on link "Edit" at bounding box center [265, 135] width 16 height 10
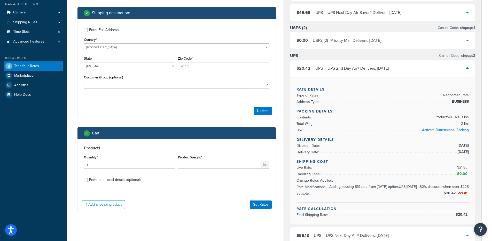
click at [96, 182] on div "Enter additional details (optional)" at bounding box center [114, 179] width 51 height 7
click at [88, 182] on input "Enter additional details (optional)" at bounding box center [86, 180] width 4 height 4
checkbox input "true"
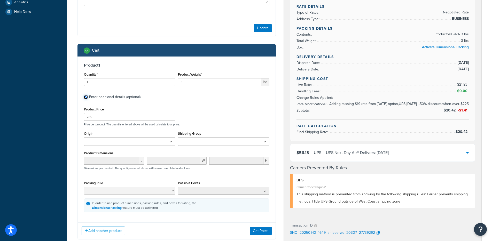
scroll to position [157, 0]
drag, startPoint x: 96, startPoint y: 119, endPoint x: 75, endPoint y: 115, distance: 21.2
click at [75, 115] on div "Ecommerce store : Edit MSL - Staging https://mcstaging.mr-s-leather.com Shippin…" at bounding box center [177, 61] width 206 height 372
type input "100"
click at [267, 28] on button "Update" at bounding box center [263, 28] width 18 height 8
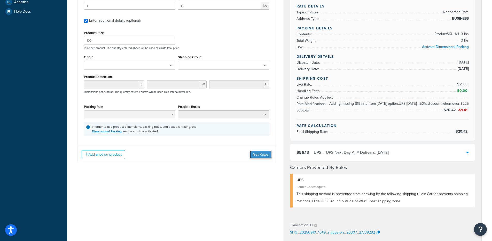
click at [267, 156] on button "Get Rates" at bounding box center [261, 154] width 22 height 8
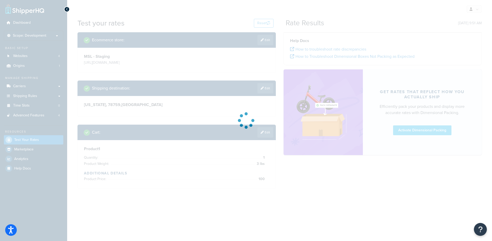
scroll to position [0, 0]
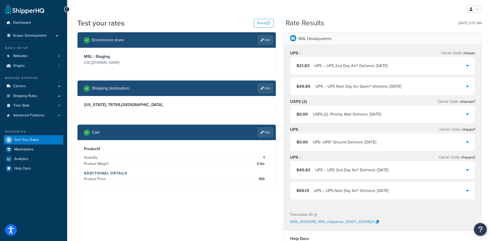
click at [343, 145] on div "UPS - UPS® Ground Delivers: 9/16/2025" at bounding box center [344, 142] width 63 height 7
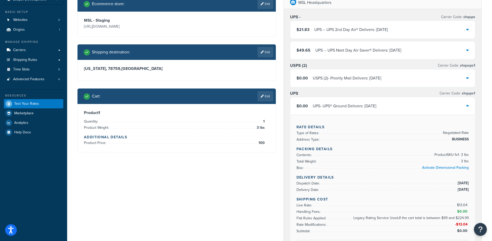
scroll to position [39, 0]
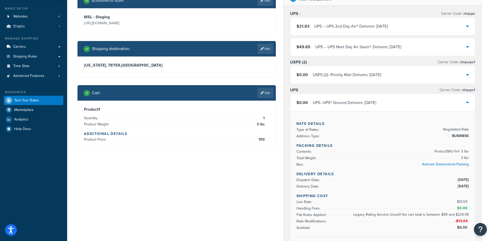
click at [352, 102] on div "UPS - UPS® Ground Delivers: 9/16/2025" at bounding box center [344, 102] width 63 height 7
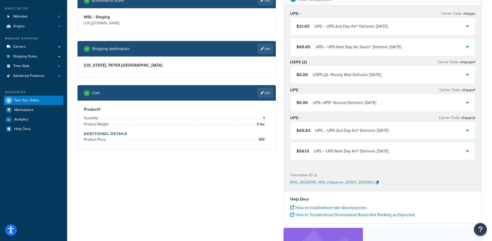
click at [352, 102] on div "UPS - UPS® Ground Delivers: 9/16/2025" at bounding box center [344, 102] width 63 height 7
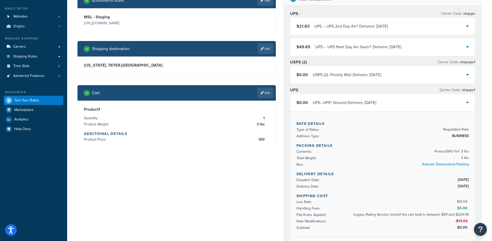
click at [320, 104] on div "UPS - UPS® Ground Delivers: 9/16/2025" at bounding box center [344, 102] width 63 height 7
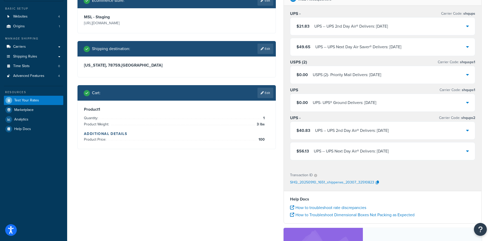
click at [314, 103] on div "UPS - UPS® Ground Delivers: 9/16/2025" at bounding box center [344, 102] width 63 height 7
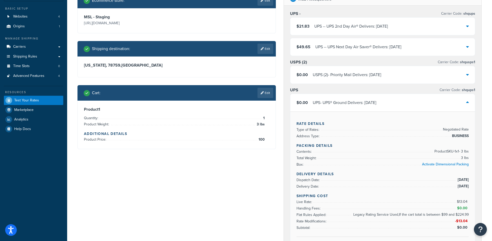
click at [457, 180] on span "9/11/2025" at bounding box center [462, 180] width 12 height 6
drag, startPoint x: 456, startPoint y: 186, endPoint x: 463, endPoint y: 186, distance: 7.0
click at [463, 186] on span "9/16/2025" at bounding box center [462, 186] width 12 height 6
click at [267, 95] on link "Edit" at bounding box center [265, 93] width 16 height 10
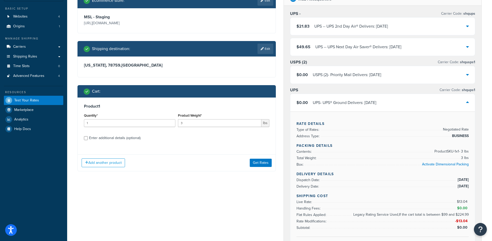
click at [133, 137] on div "Enter additional details (optional)" at bounding box center [114, 137] width 51 height 7
click at [88, 137] on input "Enter additional details (optional)" at bounding box center [86, 138] width 4 height 4
checkbox input "true"
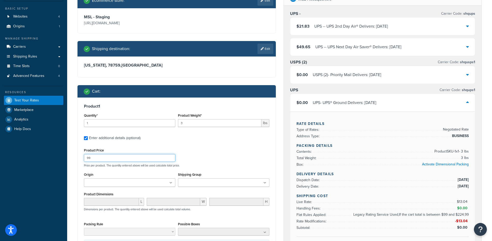
click at [171, 159] on input "99" at bounding box center [129, 158] width 91 height 8
type input "98"
click at [171, 159] on input "98" at bounding box center [129, 158] width 91 height 8
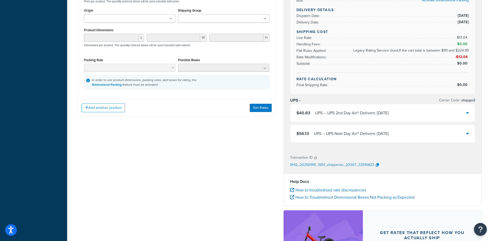
scroll to position [204, 0]
click at [262, 109] on button "Get Rates" at bounding box center [261, 108] width 22 height 8
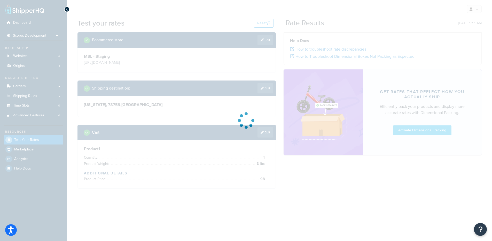
scroll to position [0, 0]
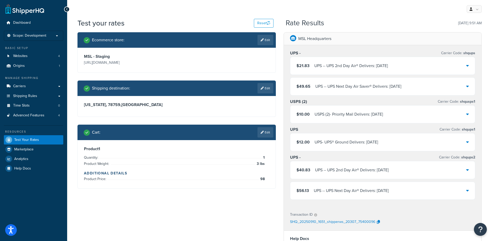
click at [350, 140] on div "UPS - UPS® Ground Delivers: 9/16/2025" at bounding box center [345, 142] width 63 height 7
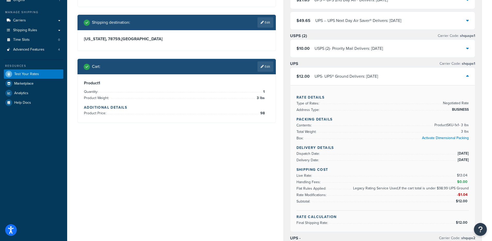
scroll to position [27, 0]
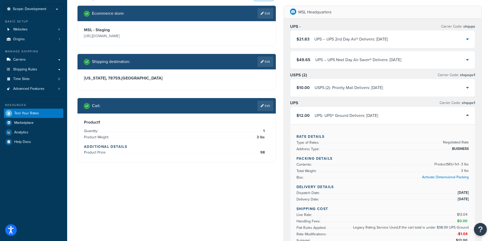
click at [346, 118] on div "UPS - UPS® Ground Delivers: 9/16/2025" at bounding box center [345, 115] width 63 height 7
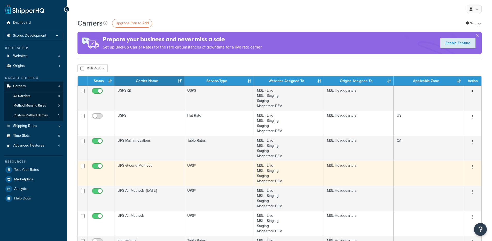
click at [141, 170] on td "UPS Ground Methods" at bounding box center [149, 173] width 70 height 25
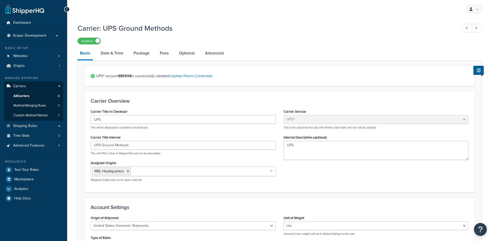
select select "ups"
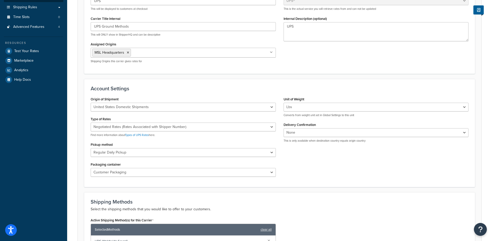
scroll to position [95, 0]
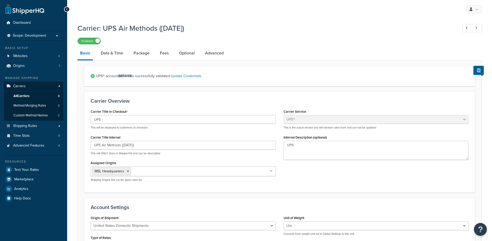
select select "ups"
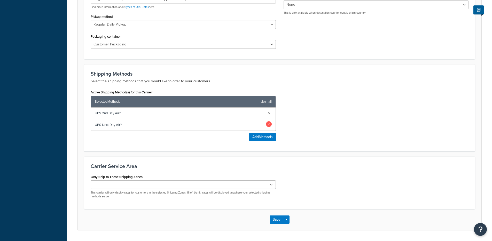
click at [270, 123] on link at bounding box center [269, 124] width 6 height 6
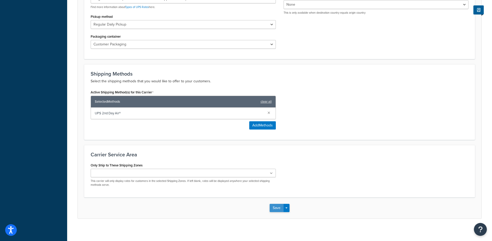
click at [275, 205] on button "Save" at bounding box center [276, 208] width 14 height 8
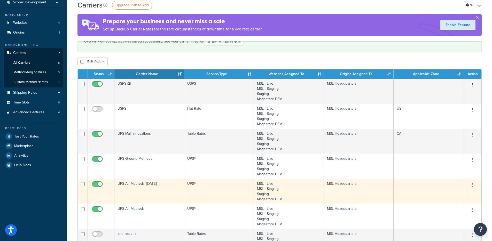
scroll to position [34, 0]
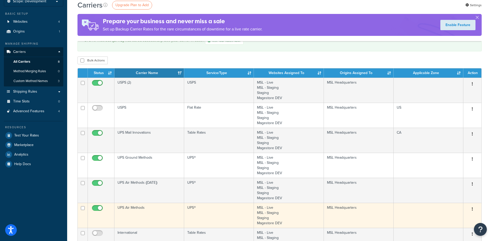
click at [145, 212] on td "UPS Air Methods" at bounding box center [149, 215] width 70 height 25
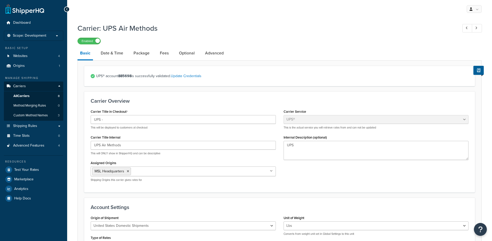
select select "ups"
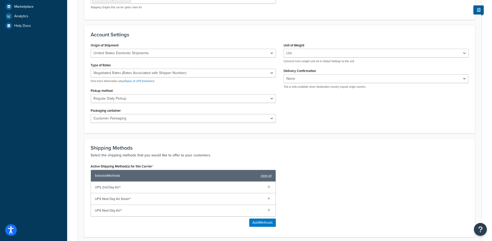
scroll to position [182, 0]
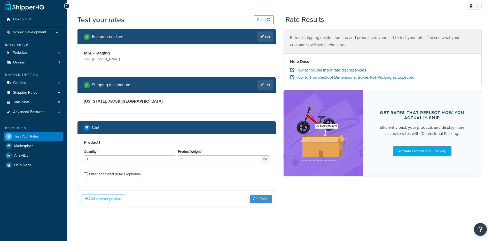
scroll to position [3, 0]
click at [256, 198] on button "Get Rates" at bounding box center [261, 199] width 22 height 8
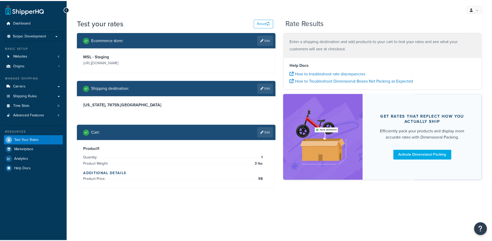
scroll to position [0, 0]
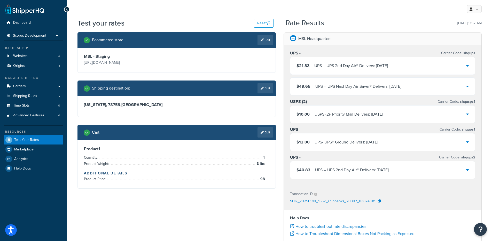
click at [354, 170] on div "UPS - - UPS 2nd Day Air® Delivers: [DATE]" at bounding box center [352, 169] width 74 height 7
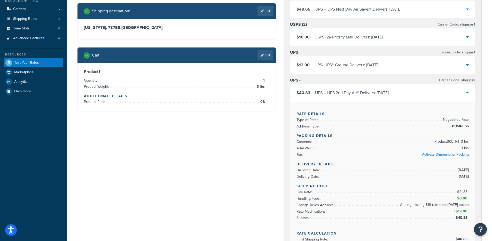
scroll to position [77, 0]
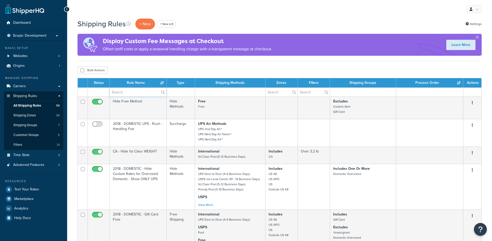
click at [137, 93] on input "text" at bounding box center [138, 92] width 57 height 9
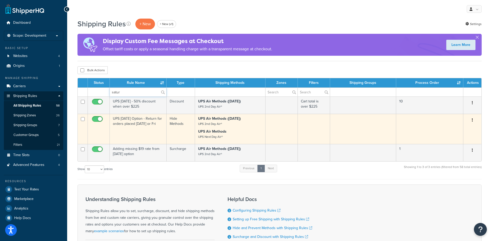
type input "satur"
click at [139, 132] on td "UPS Saturday Option - Return for orders placed on Thurs or Fri" at bounding box center [138, 129] width 57 height 30
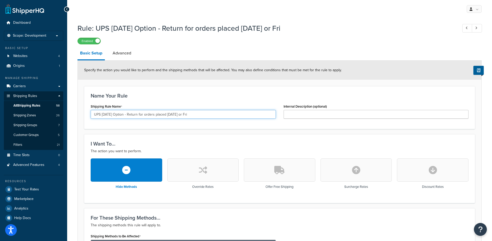
click at [128, 115] on input "UPS [DATE] Option - Return for orders placed [DATE] or Fri" at bounding box center [183, 114] width 185 height 9
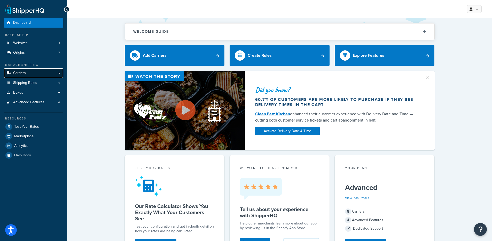
click at [41, 72] on link "Carriers" at bounding box center [33, 73] width 59 height 10
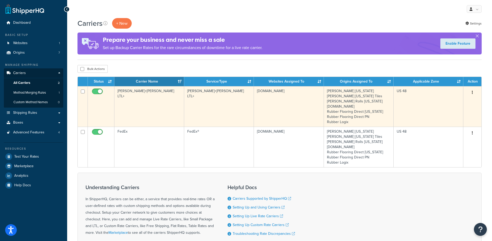
click at [254, 116] on td "[DOMAIN_NAME]" at bounding box center [289, 106] width 70 height 41
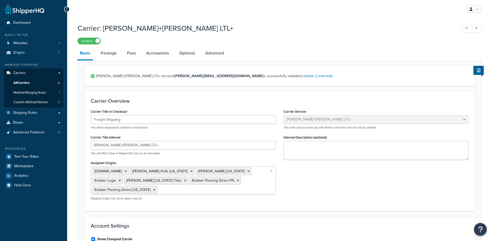
select select "reTransFreight"
click at [131, 145] on input "[PERSON_NAME]+[PERSON_NAME] LTL+" at bounding box center [183, 145] width 185 height 9
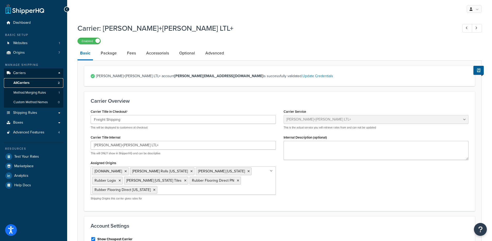
click at [42, 84] on link "All Carriers 2" at bounding box center [33, 83] width 59 height 10
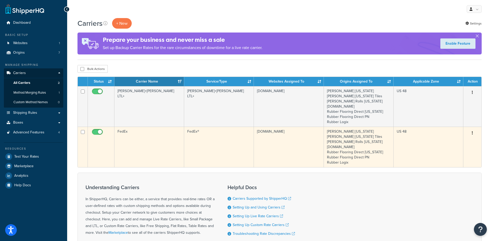
click at [170, 149] on td "FedEx" at bounding box center [149, 147] width 70 height 41
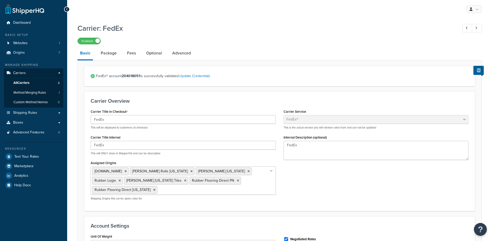
select select "fedEx"
select select "REGULAR_PICKUP"
select select "YOUR_PACKAGING"
click at [115, 55] on link "Package" at bounding box center [108, 53] width 21 height 12
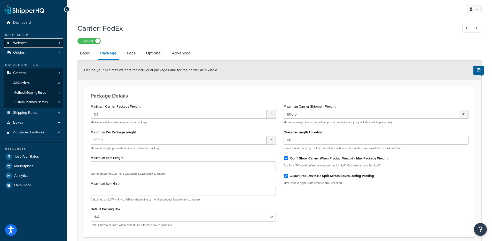
click at [35, 43] on link "Websites 1" at bounding box center [33, 43] width 59 height 10
